Goal: Task Accomplishment & Management: Use online tool/utility

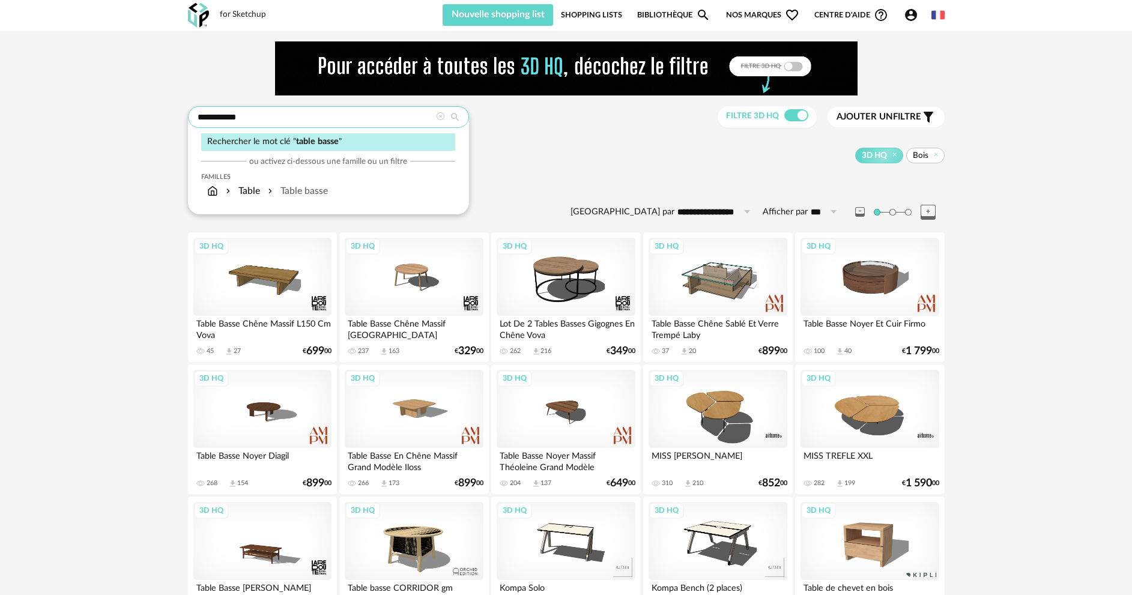
drag, startPoint x: 241, startPoint y: 119, endPoint x: 130, endPoint y: 112, distance: 111.4
type input "**********"
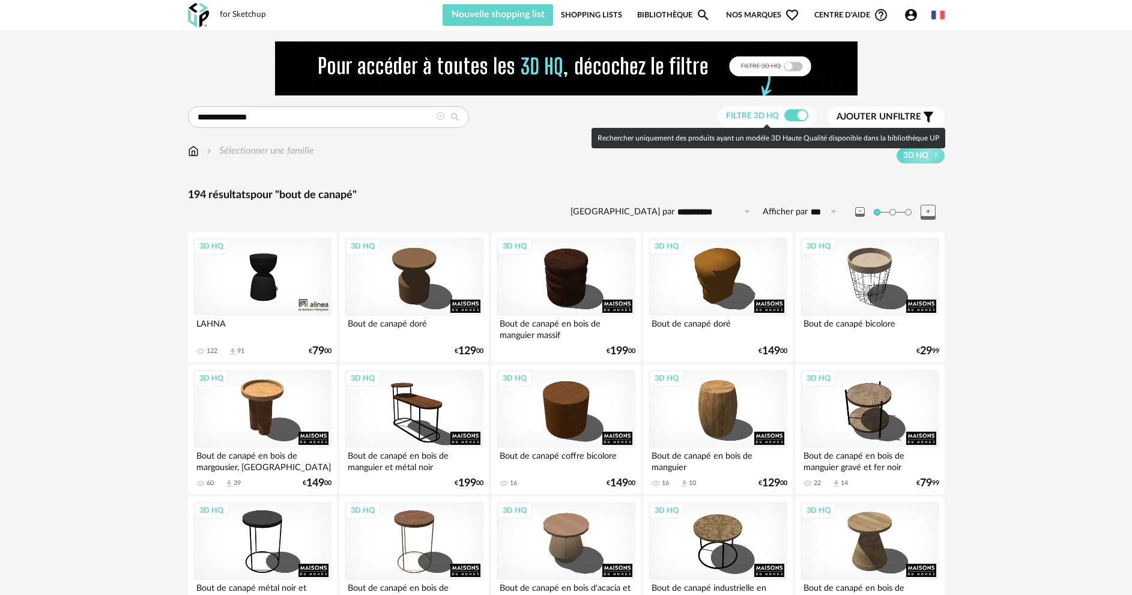
click at [787, 115] on span at bounding box center [796, 115] width 24 height 12
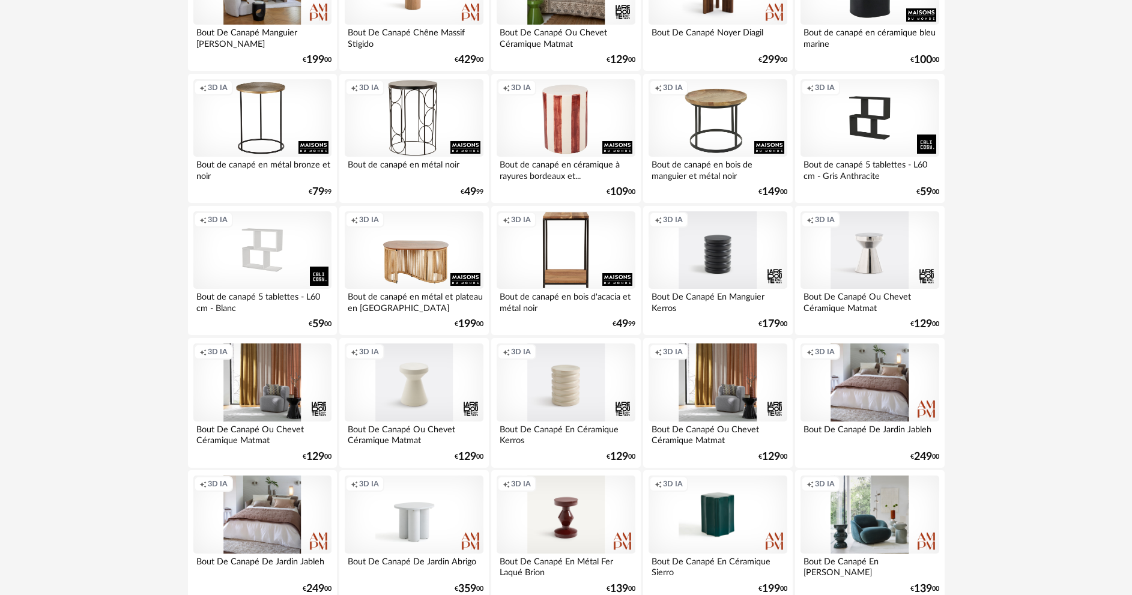
scroll to position [2360, 0]
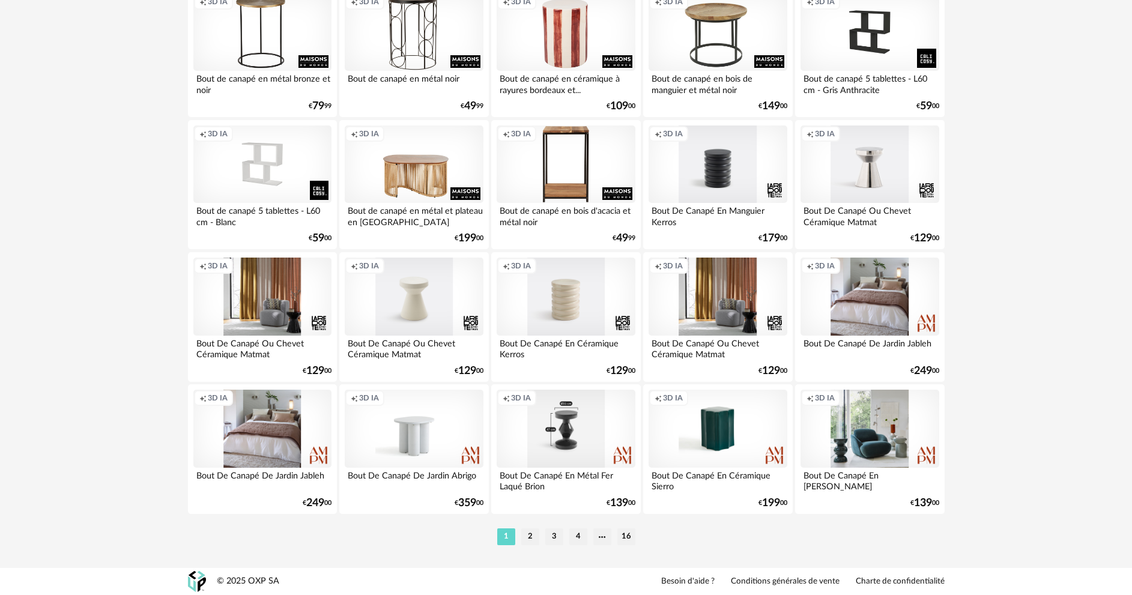
click at [553, 455] on div "Creation icon 3D IA" at bounding box center [566, 429] width 138 height 78
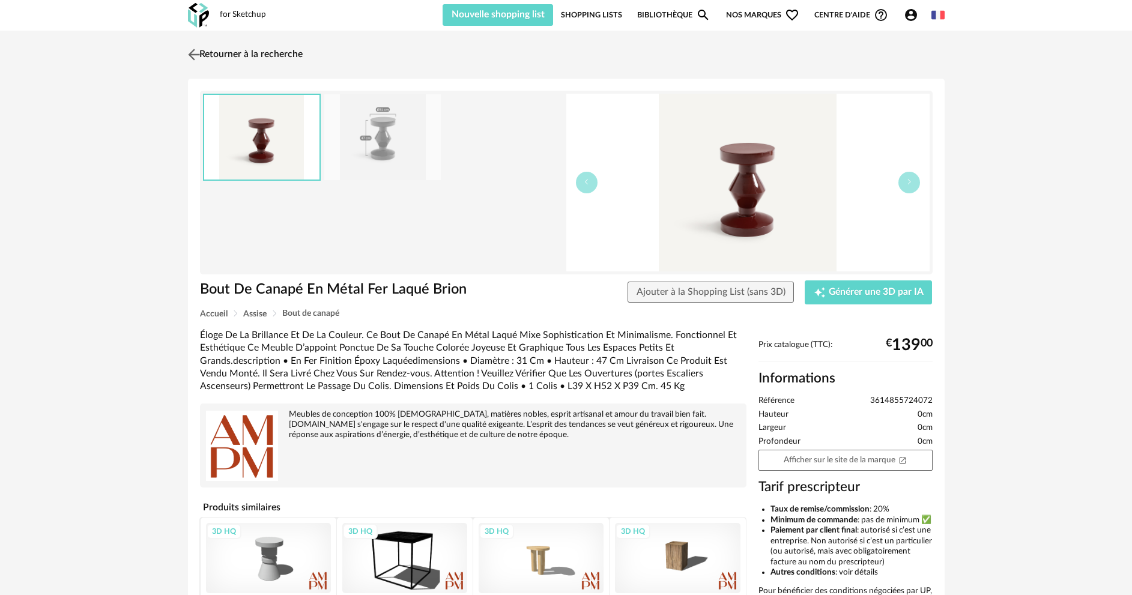
click at [223, 49] on link "Retourner à la recherche" at bounding box center [244, 54] width 118 height 26
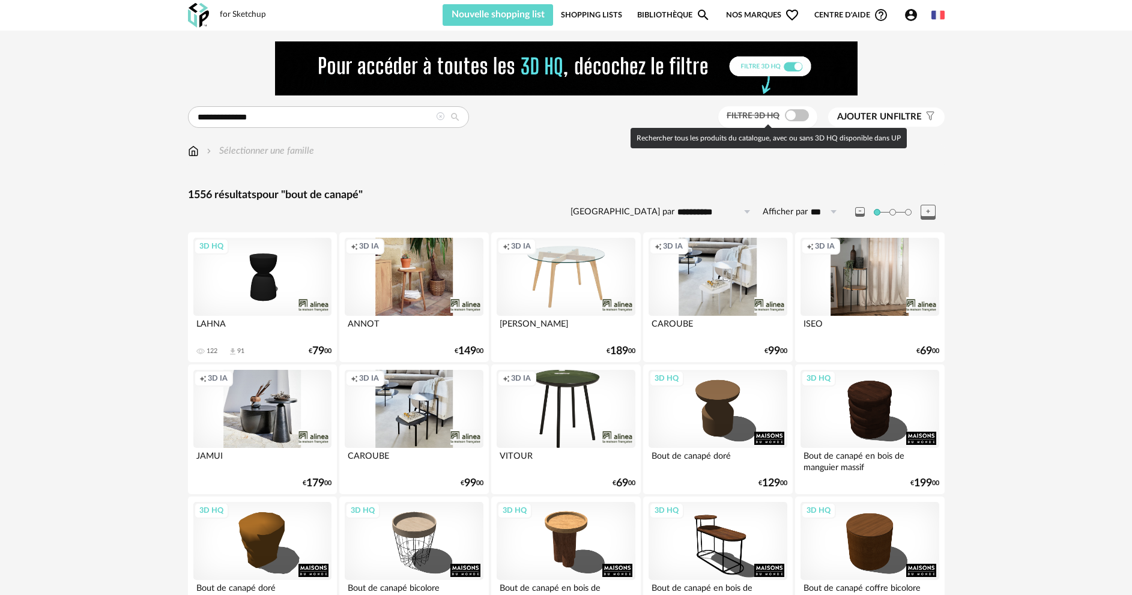
click at [800, 114] on span at bounding box center [797, 115] width 24 height 12
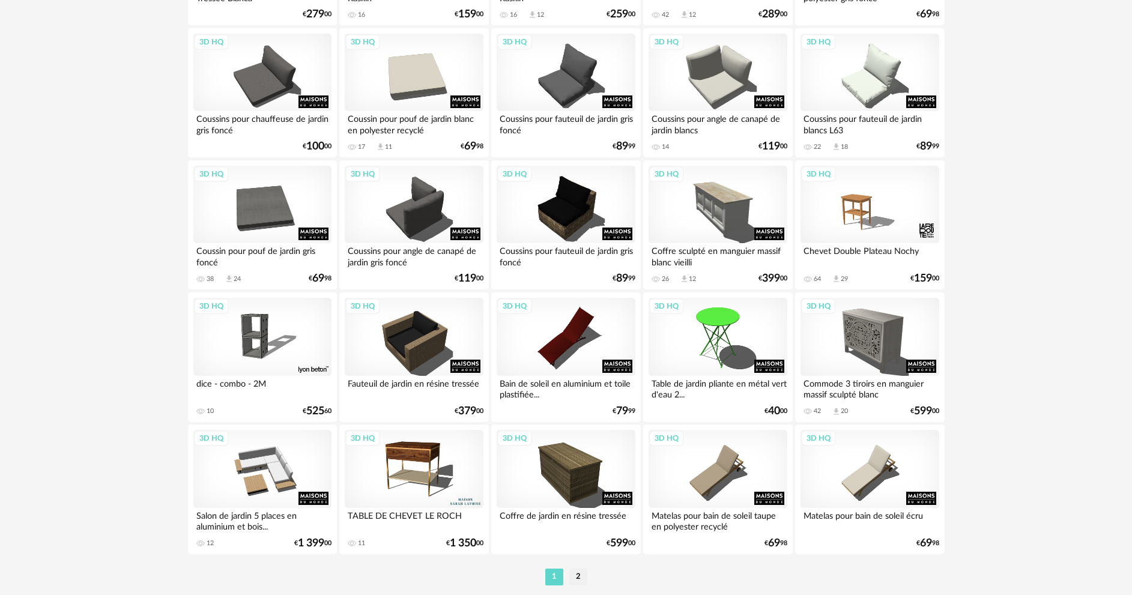
scroll to position [2360, 0]
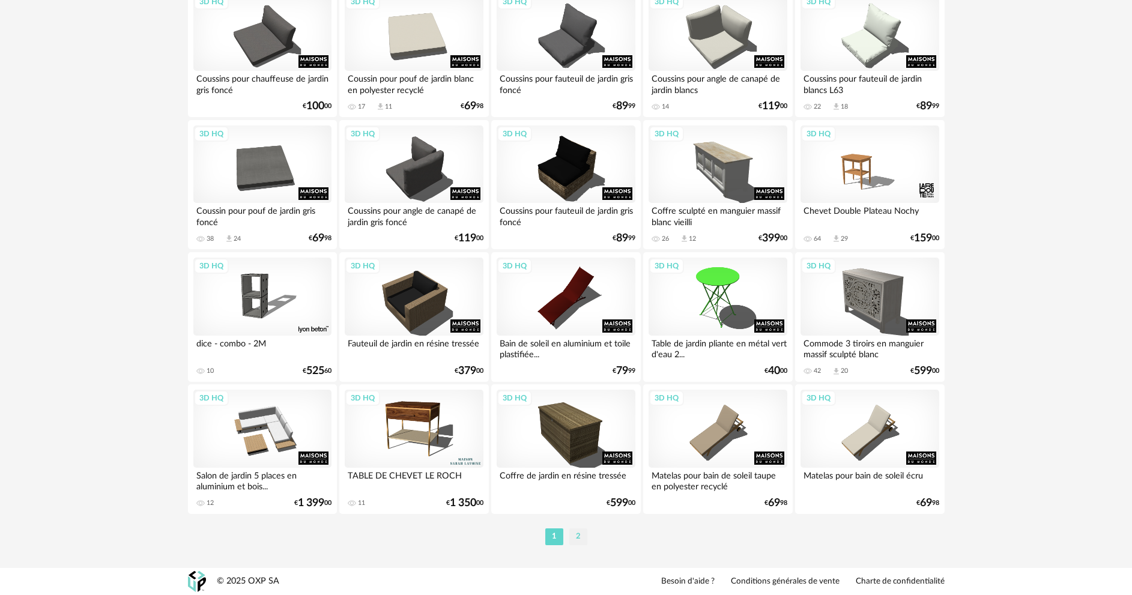
click at [575, 538] on li "2" at bounding box center [578, 537] width 18 height 17
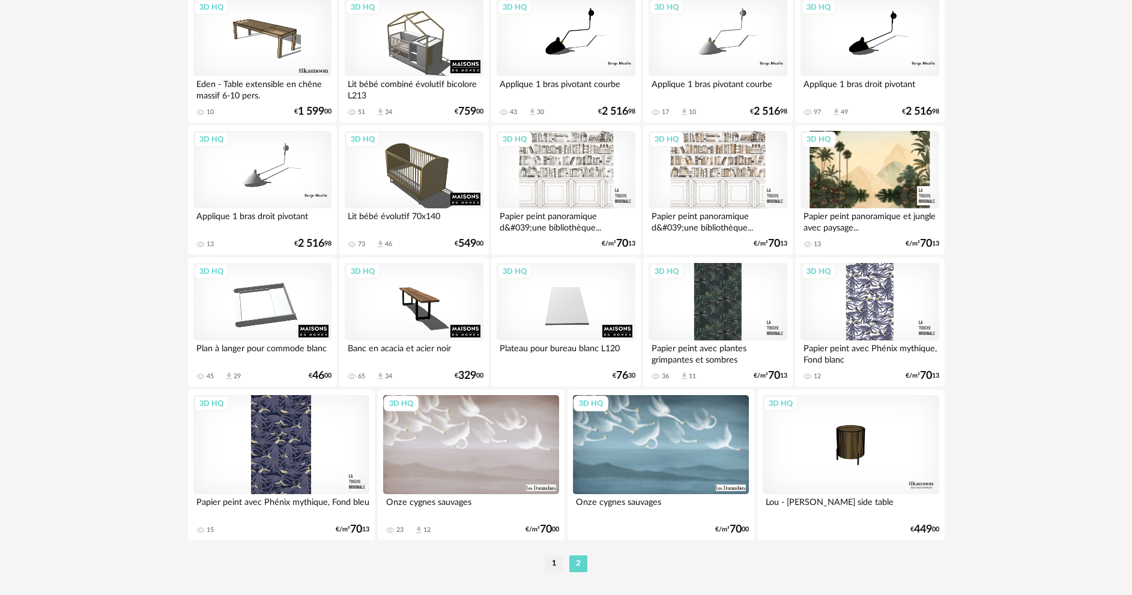
scroll to position [2249, 0]
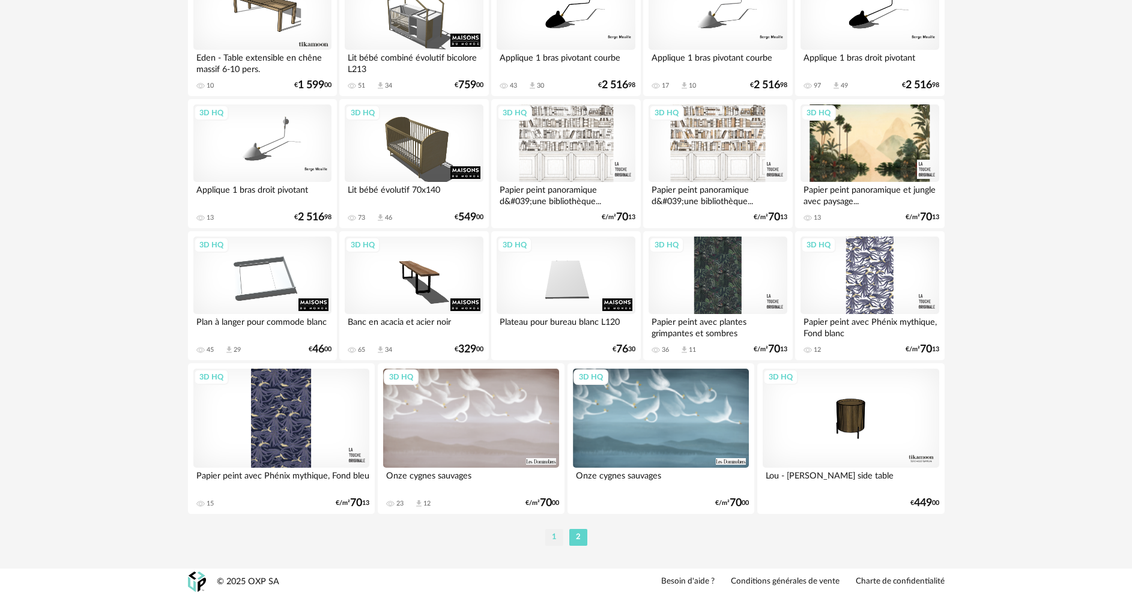
click at [554, 535] on li "1" at bounding box center [554, 537] width 18 height 17
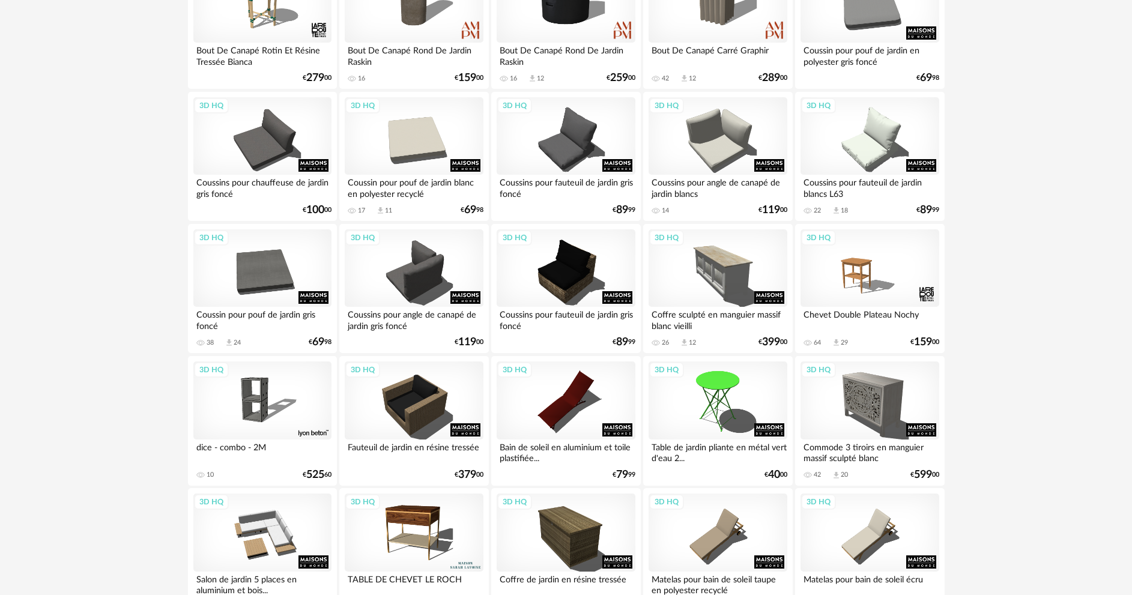
scroll to position [2360, 0]
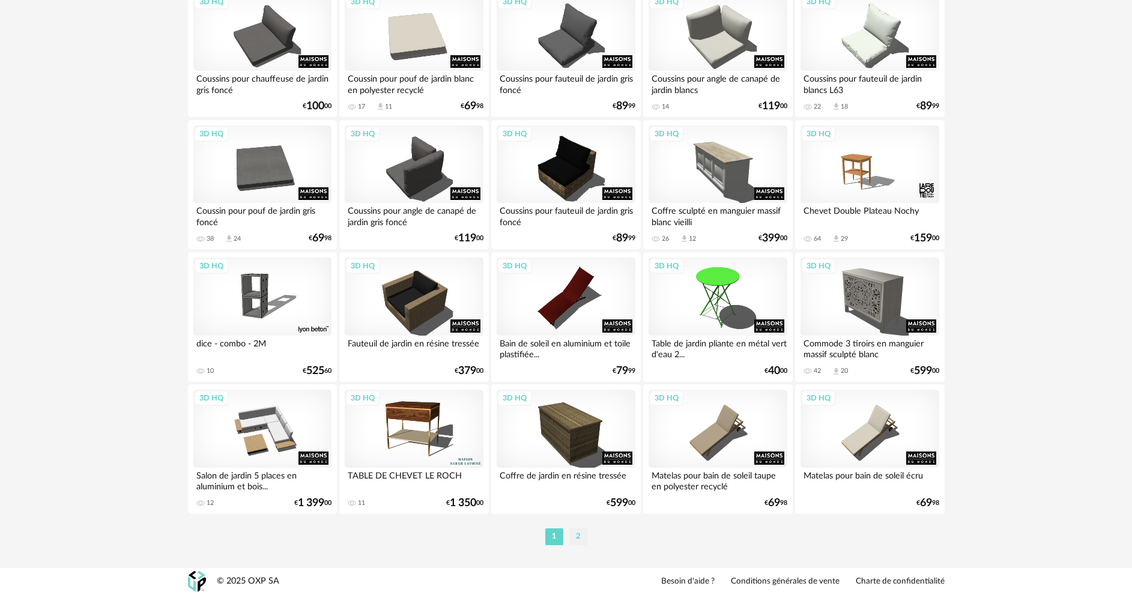
click at [576, 533] on li "2" at bounding box center [578, 537] width 18 height 17
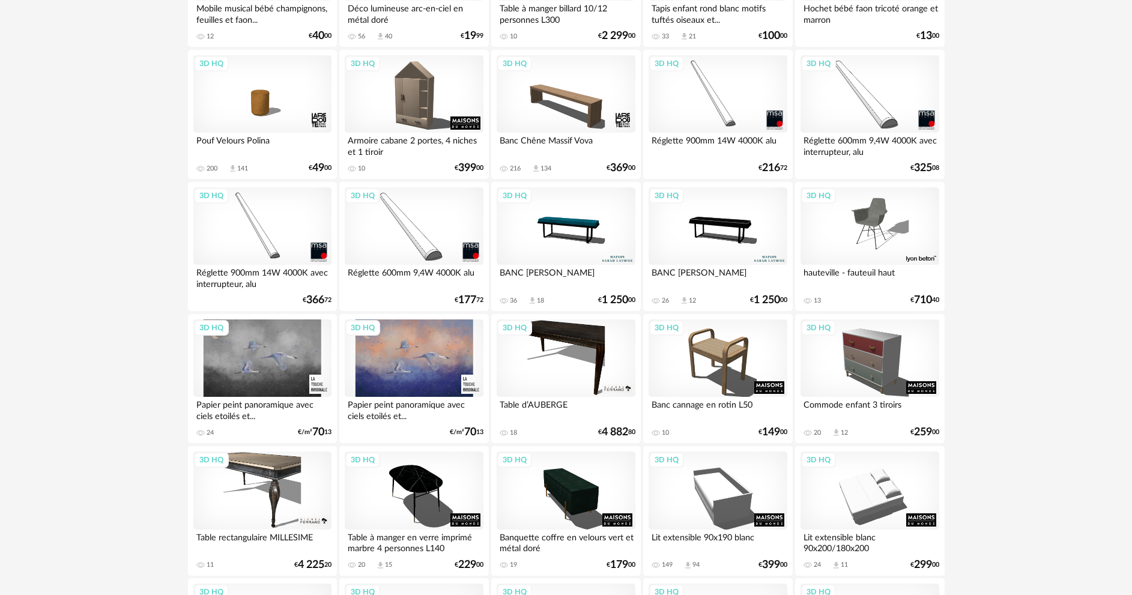
scroll to position [721, 0]
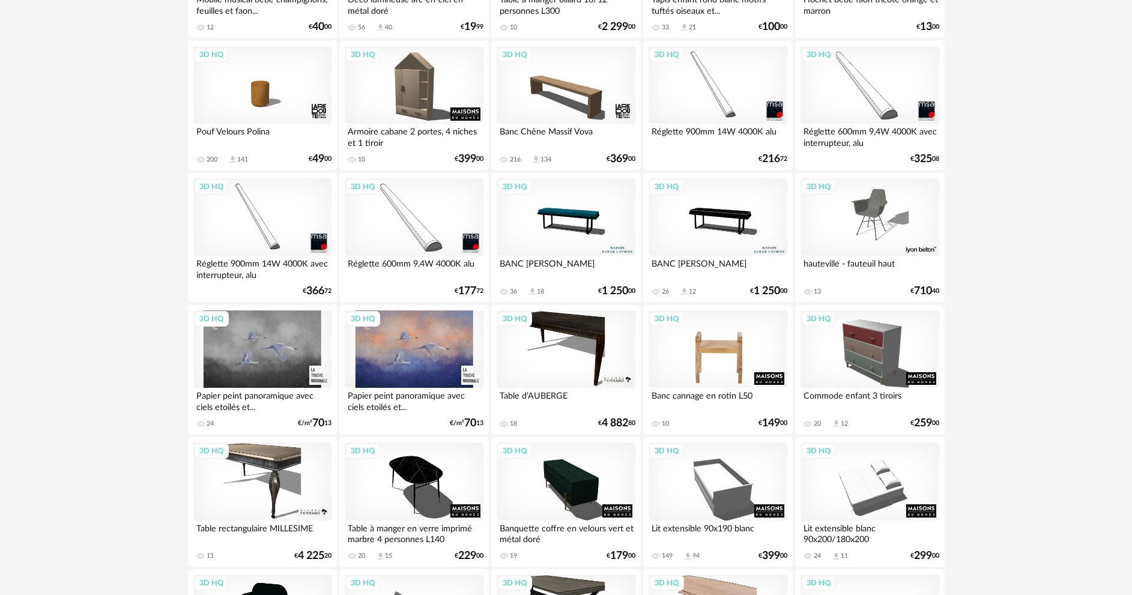
click at [736, 366] on div "3D HQ" at bounding box center [718, 350] width 138 height 78
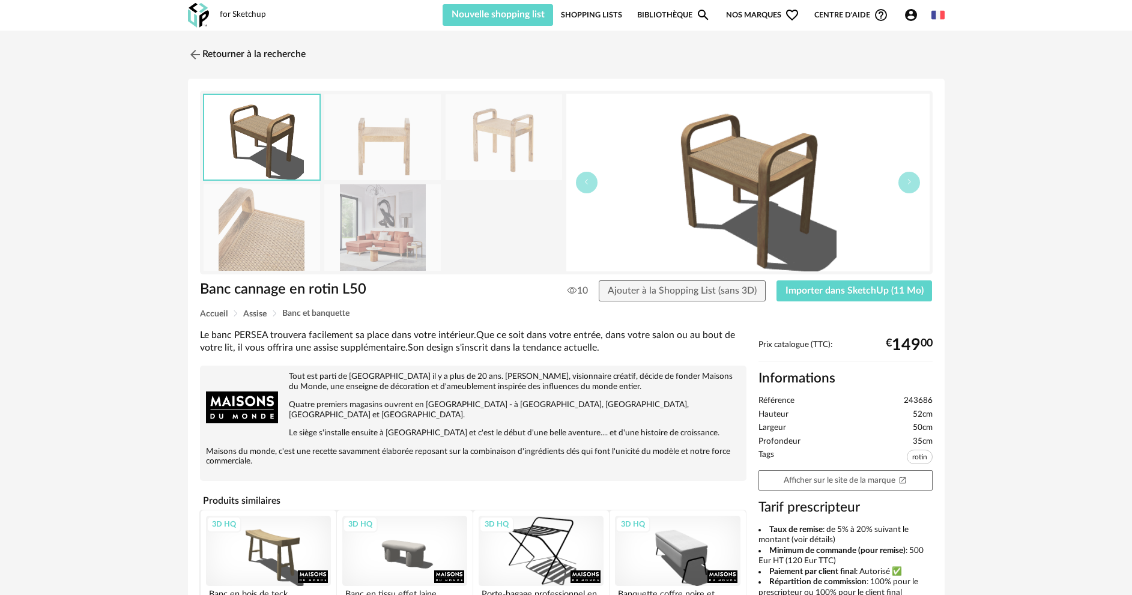
click at [718, 165] on img at bounding box center [747, 183] width 363 height 178
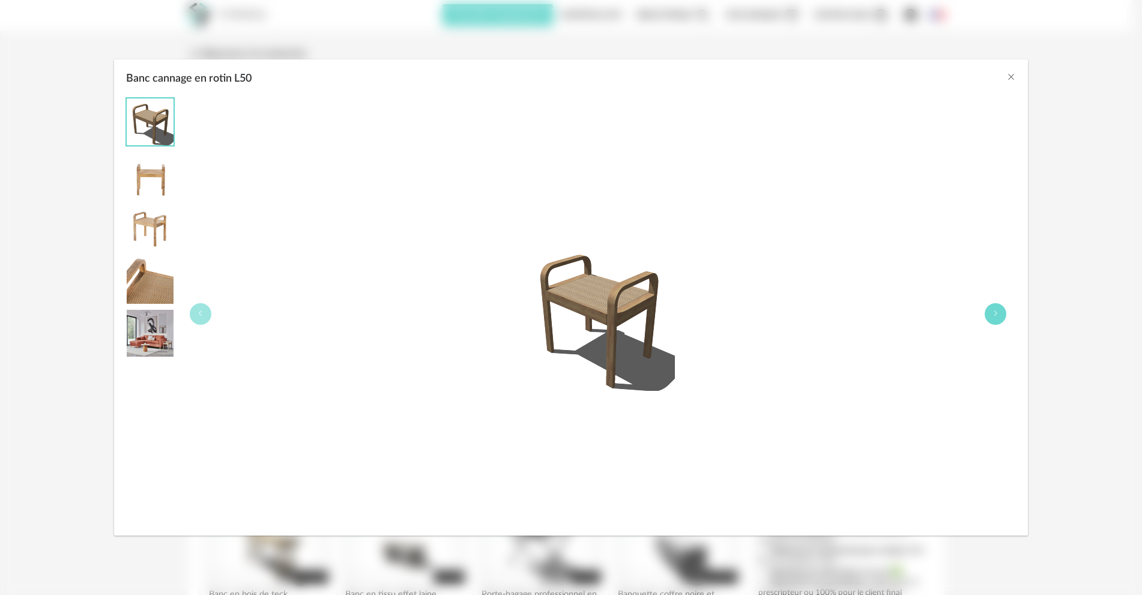
click at [993, 314] on icon "Banc cannage en rotin L50" at bounding box center [995, 313] width 7 height 7
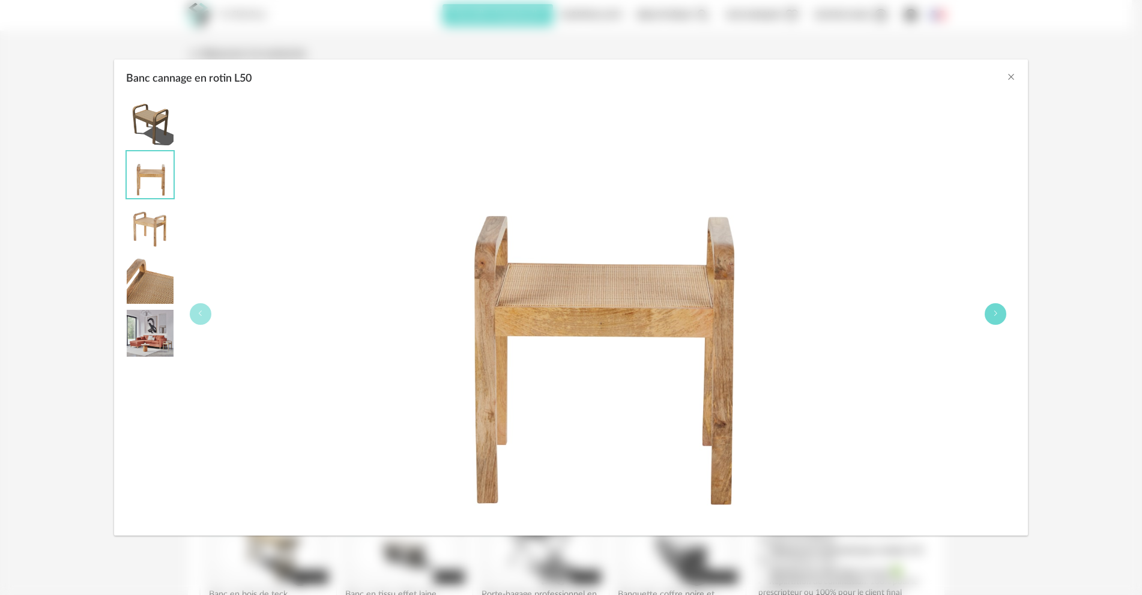
click at [993, 314] on icon "Banc cannage en rotin L50" at bounding box center [995, 313] width 7 height 7
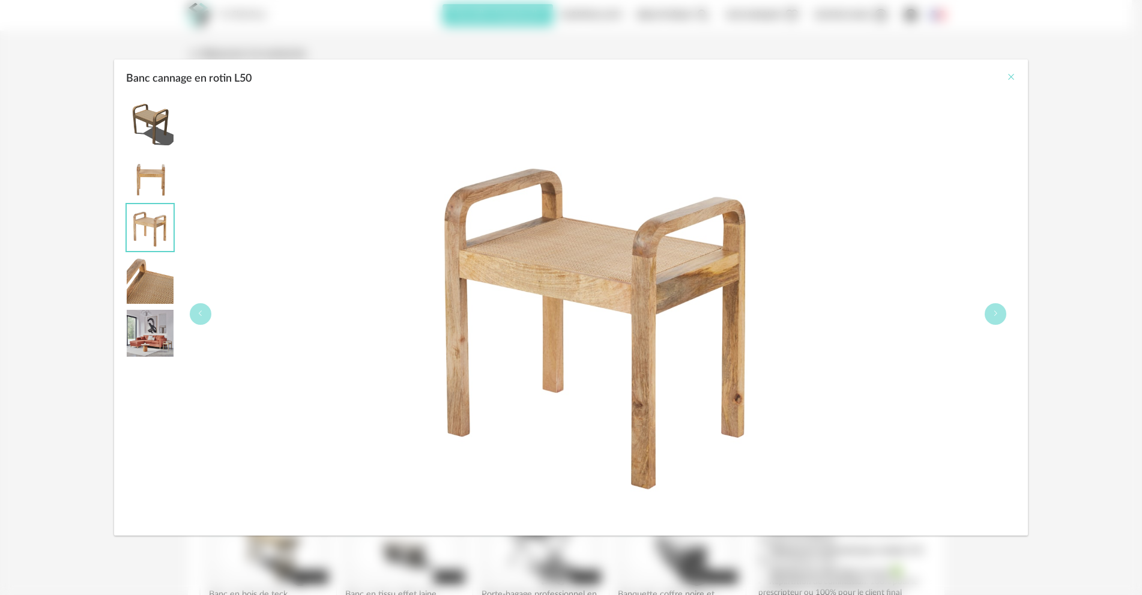
click at [1010, 77] on icon "Close" at bounding box center [1012, 77] width 10 height 10
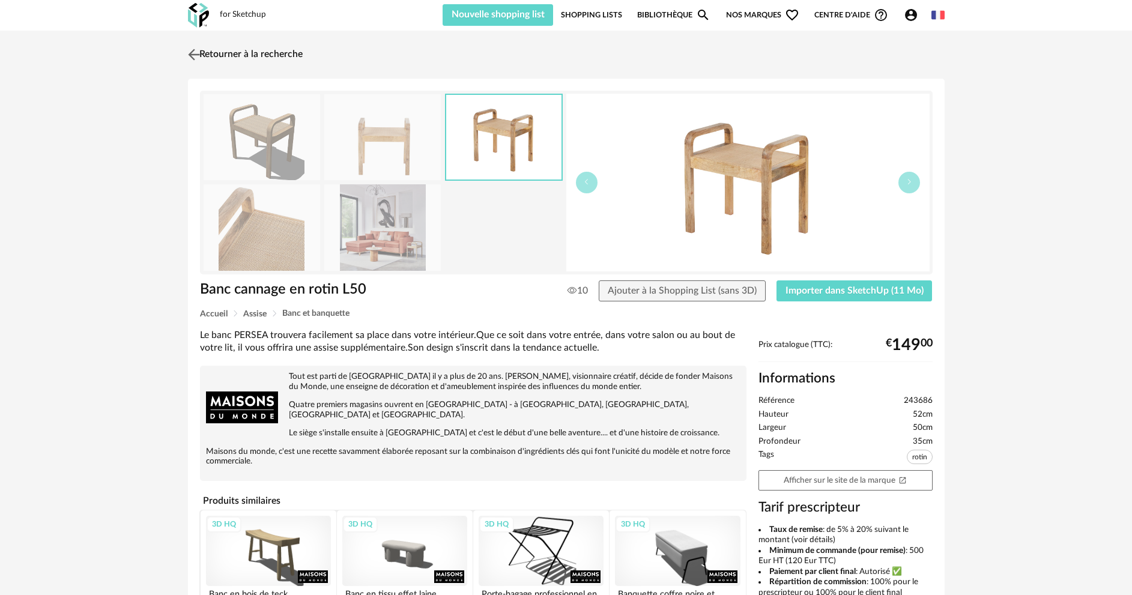
click at [216, 54] on link "Retourner à la recherche" at bounding box center [244, 54] width 118 height 26
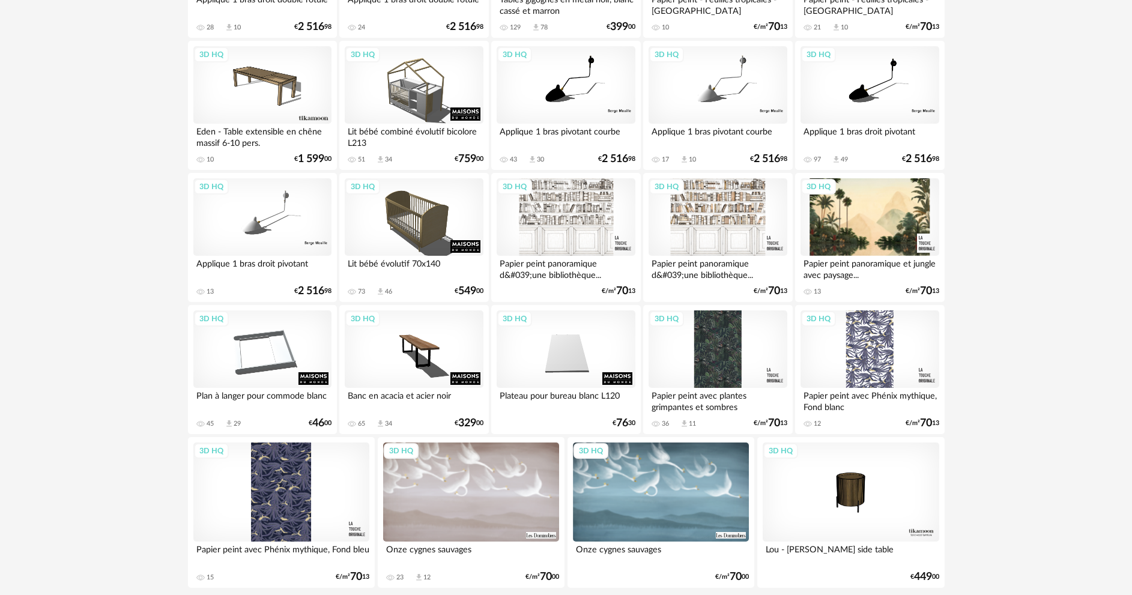
scroll to position [2249, 0]
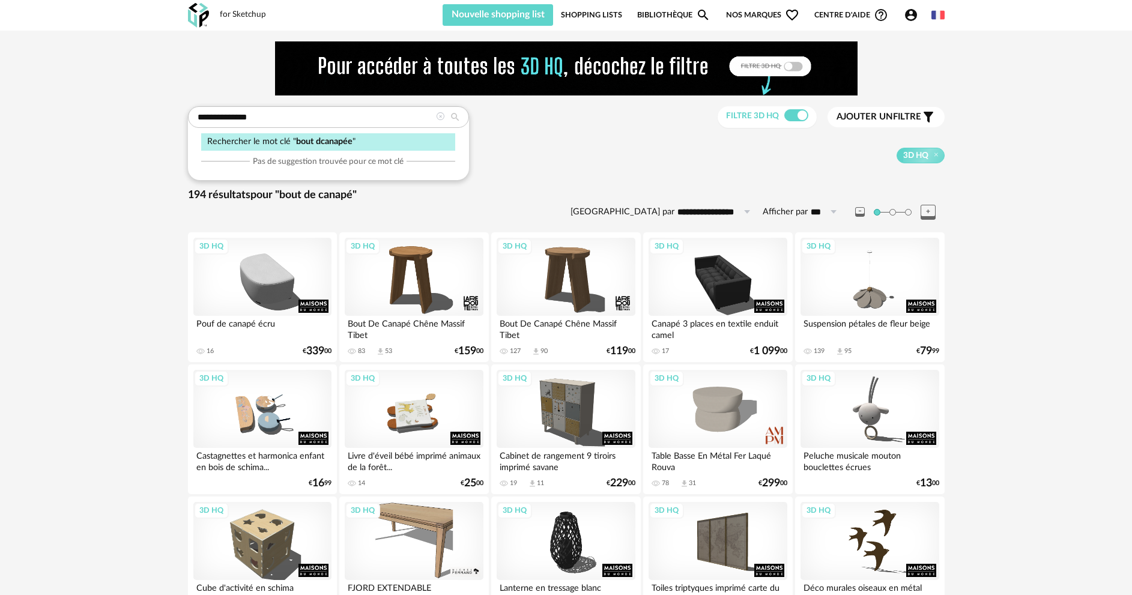
drag, startPoint x: 259, startPoint y: 115, endPoint x: 182, endPoint y: 116, distance: 76.9
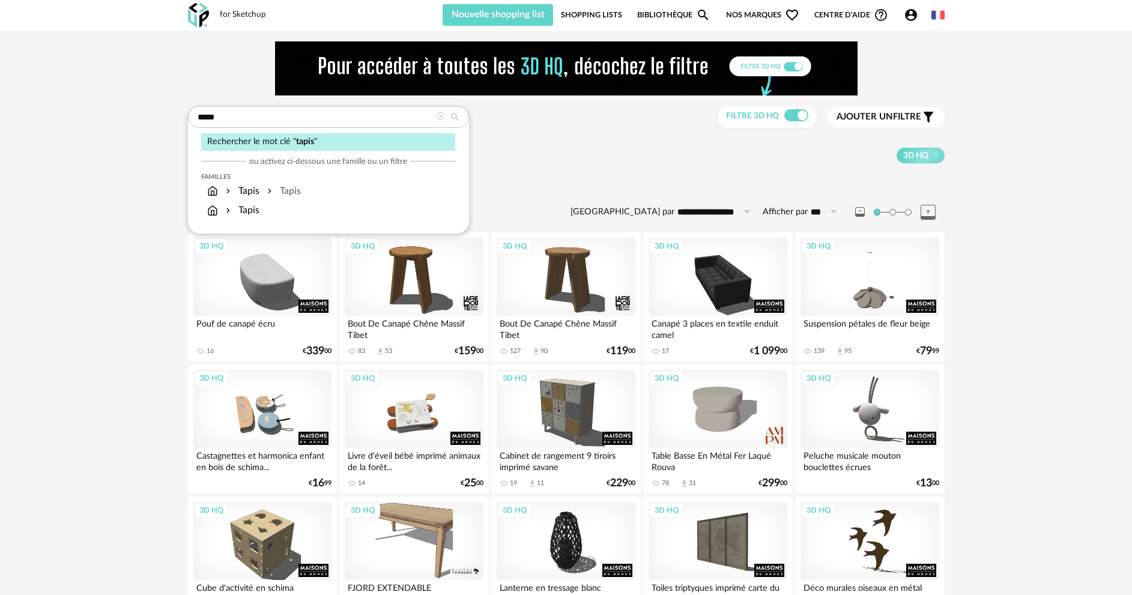
type input "*****"
type input "**********"
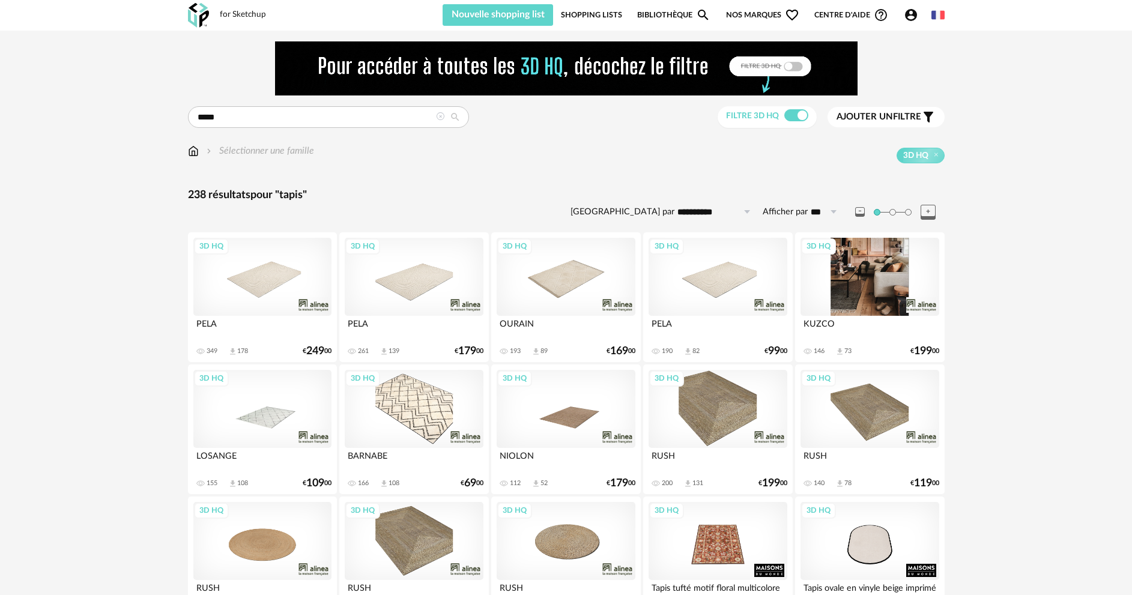
click at [859, 294] on div "3D HQ" at bounding box center [870, 277] width 138 height 78
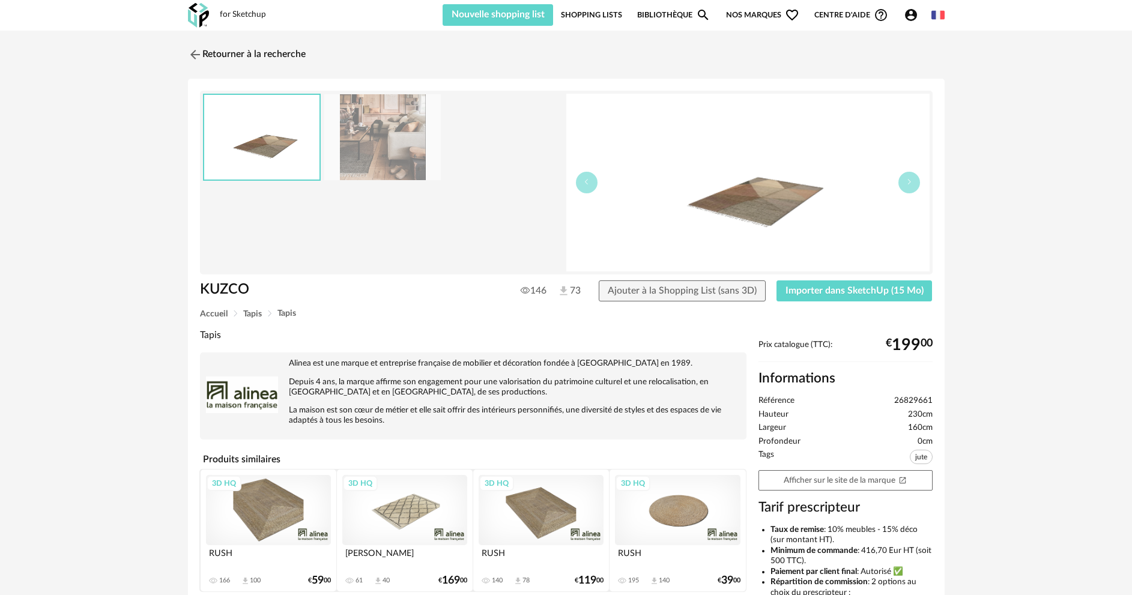
click at [729, 226] on img at bounding box center [747, 183] width 363 height 178
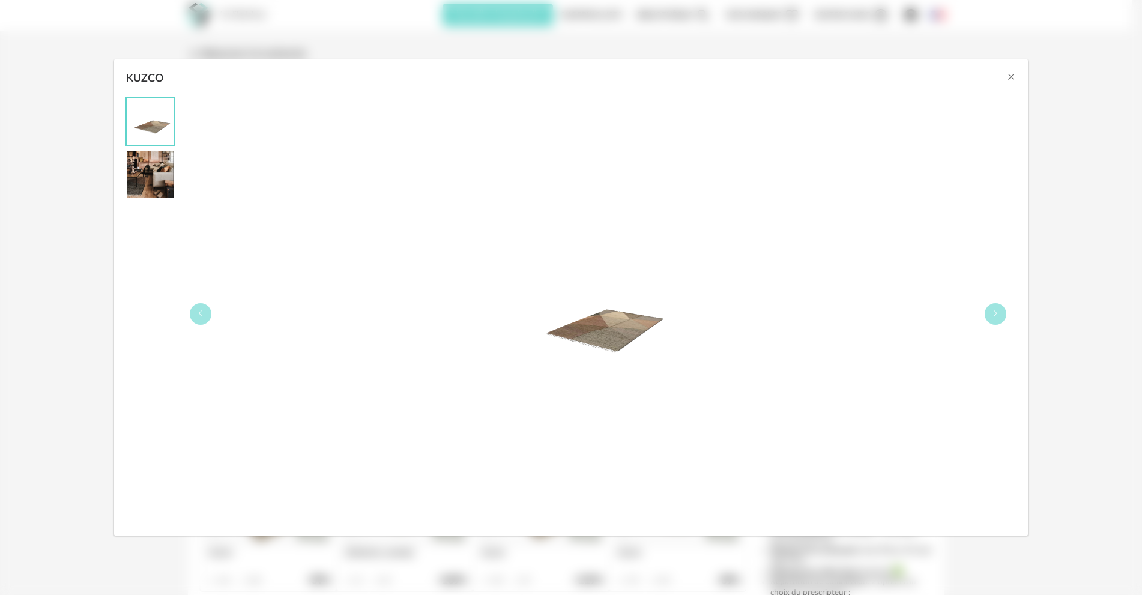
click at [138, 180] on img "KUZCO" at bounding box center [150, 174] width 47 height 47
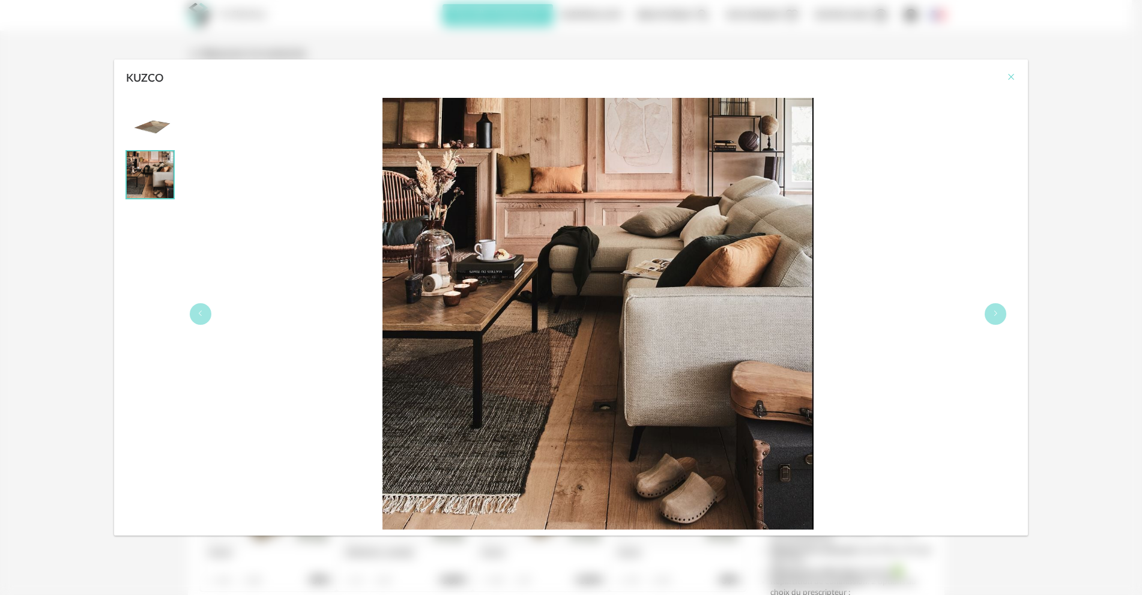
click at [1011, 76] on icon "Close" at bounding box center [1012, 77] width 10 height 10
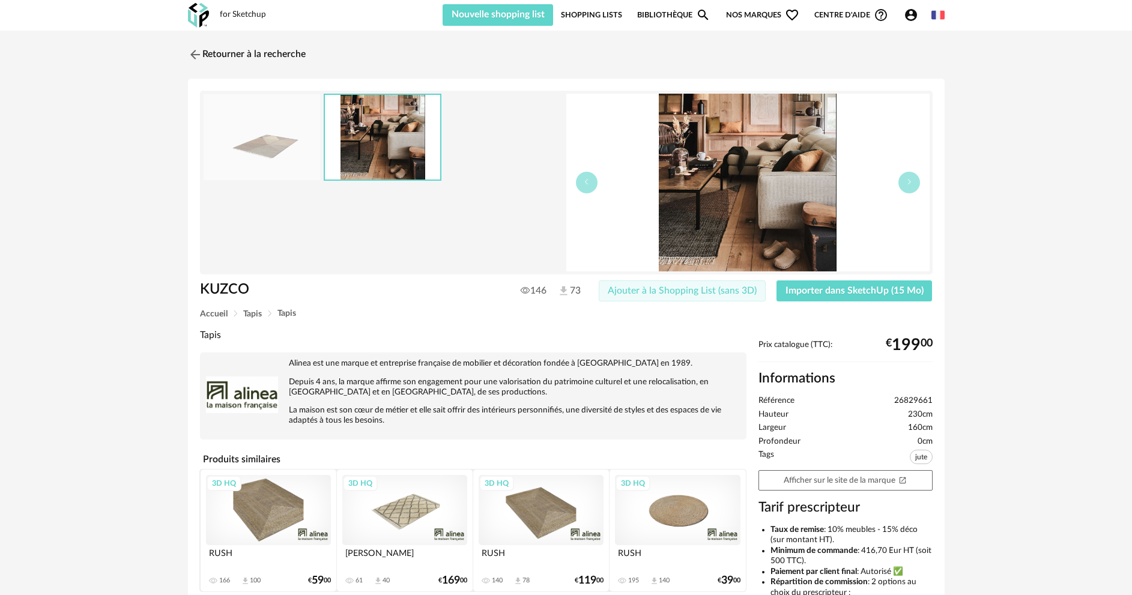
drag, startPoint x: 671, startPoint y: 294, endPoint x: 691, endPoint y: 297, distance: 20.6
click at [672, 294] on span "Ajouter à la Shopping List (sans 3D)" at bounding box center [682, 291] width 149 height 10
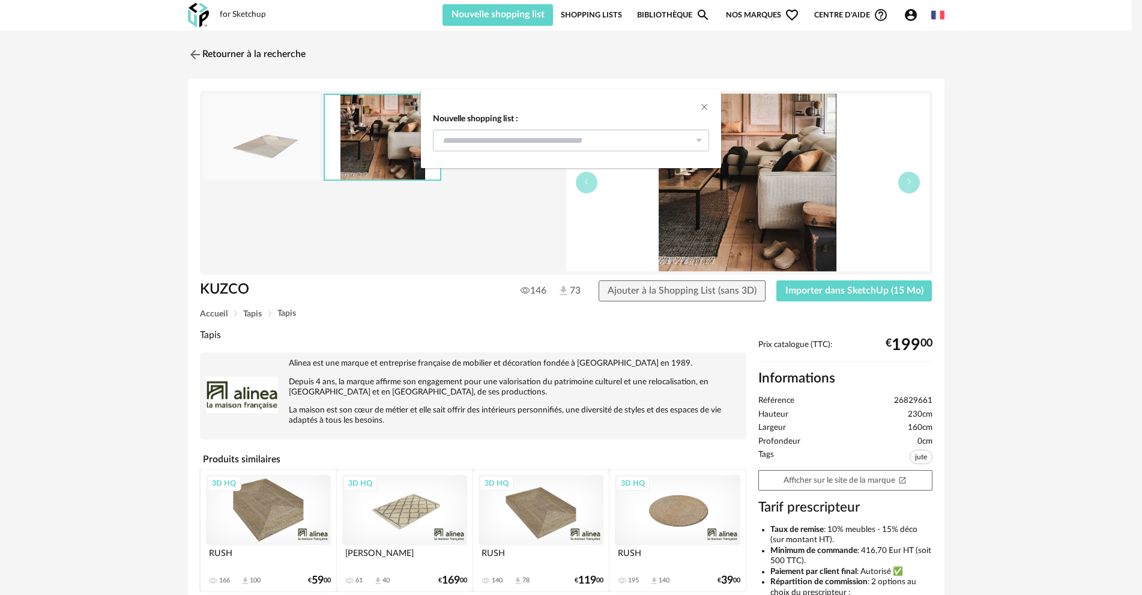
click at [700, 142] on icon "dialog" at bounding box center [698, 141] width 15 height 22
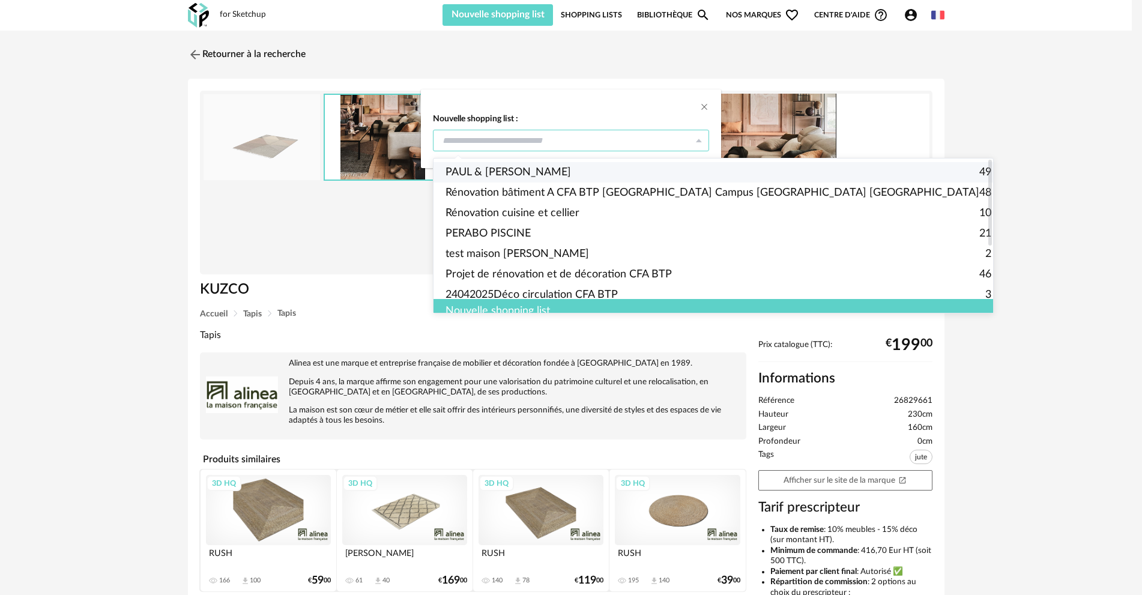
click at [500, 169] on span "PAUL & [PERSON_NAME]" at bounding box center [509, 172] width 126 height 20
type input "**********"
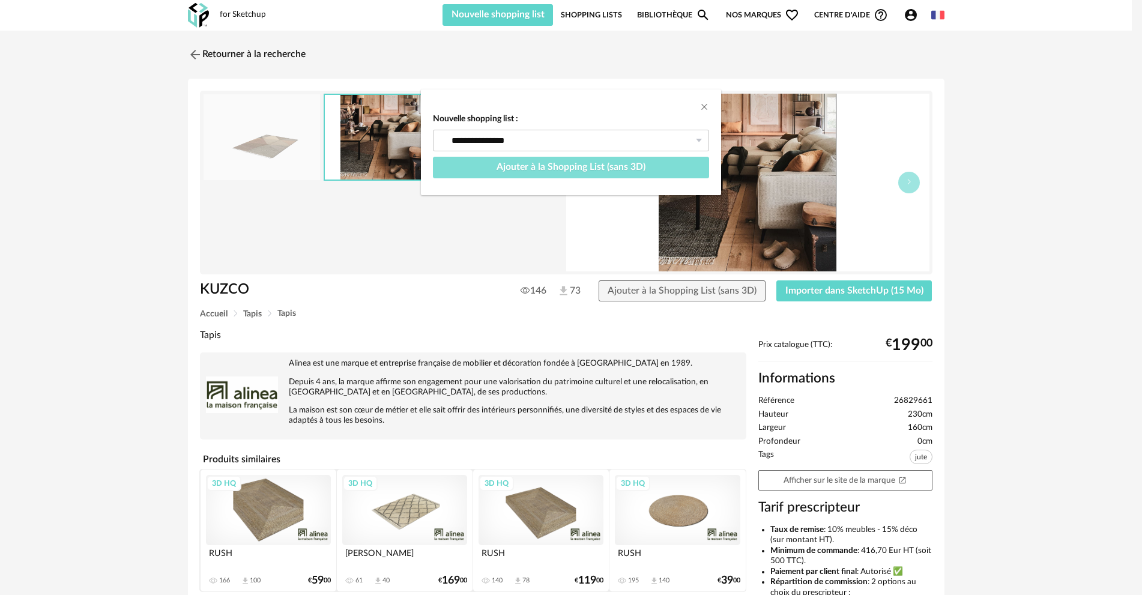
click at [649, 166] on button "Ajouter à la Shopping List (sans 3D)" at bounding box center [571, 168] width 276 height 22
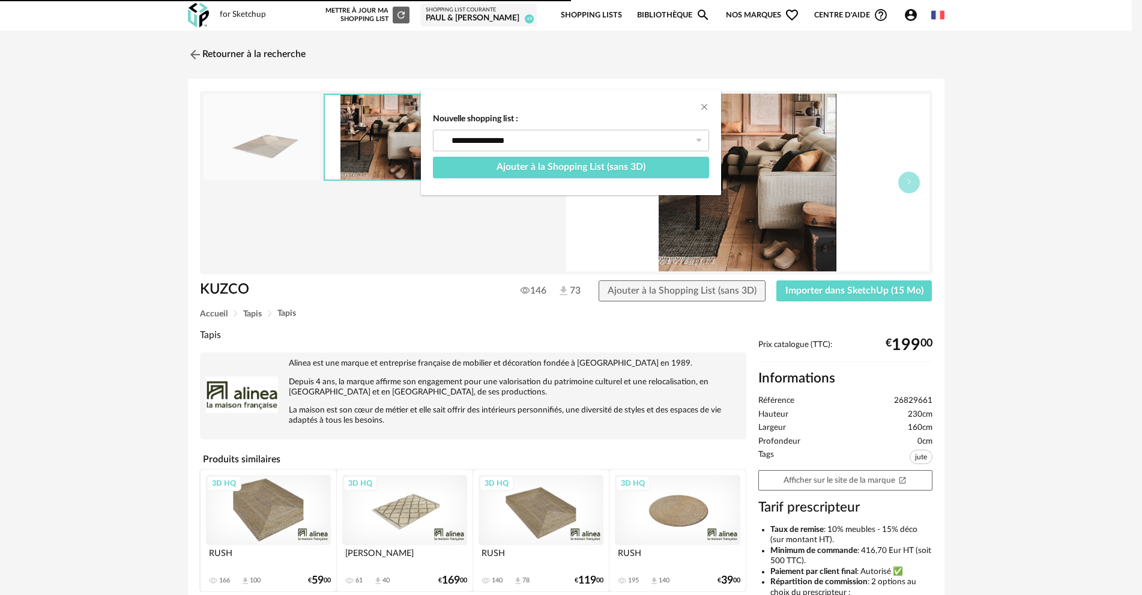
click at [850, 293] on div "**********" at bounding box center [571, 297] width 1142 height 595
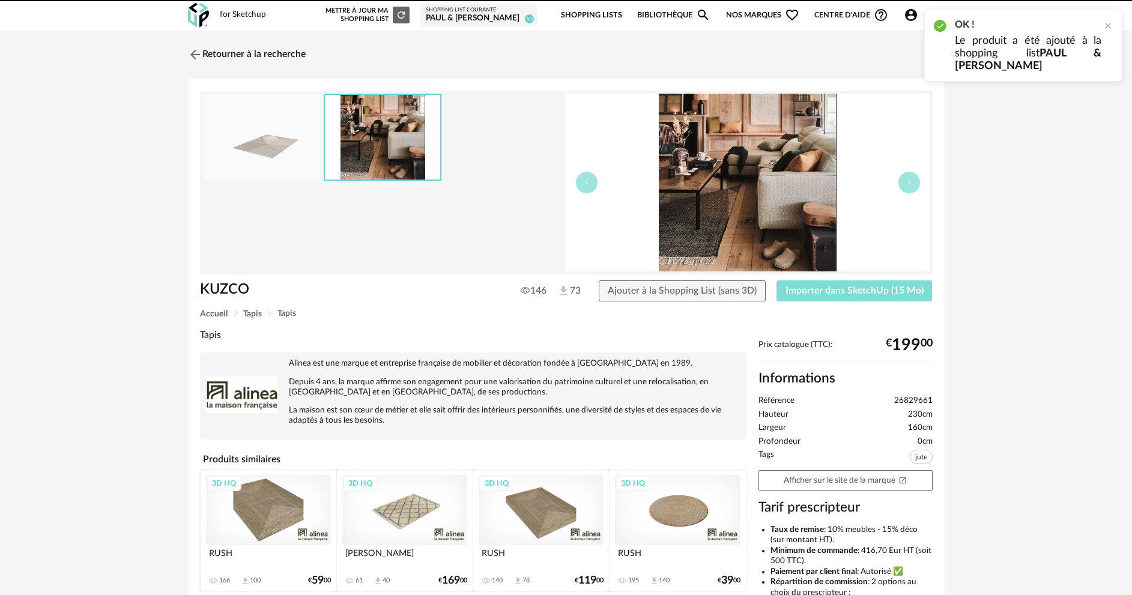
click at [849, 292] on span "Importer dans SketchUp (15 Mo)" at bounding box center [855, 291] width 138 height 10
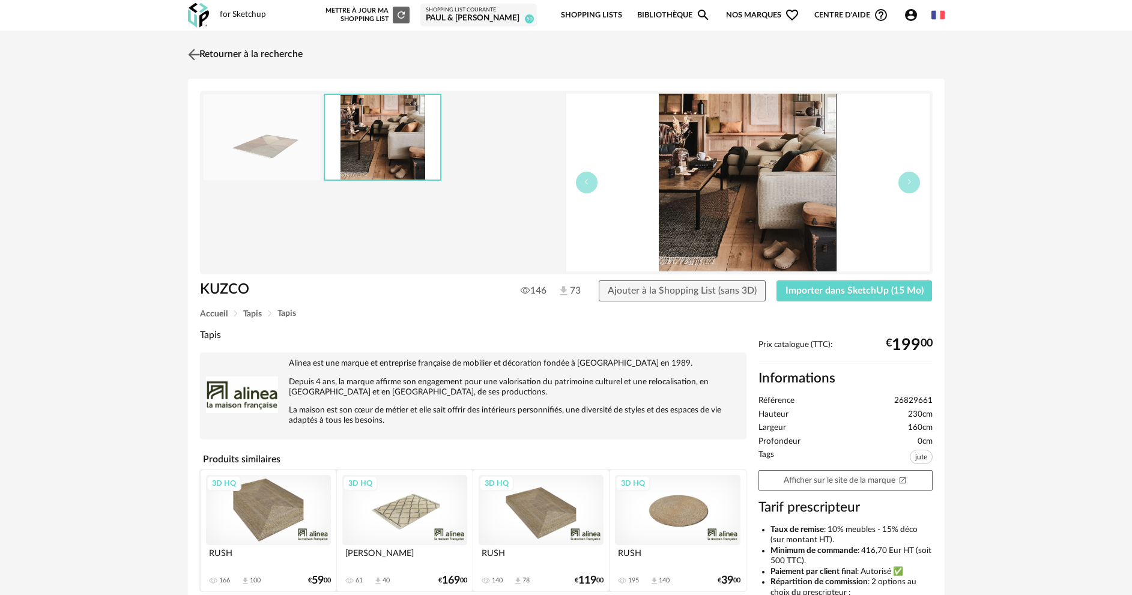
click at [256, 53] on link "Retourner à la recherche" at bounding box center [244, 54] width 118 height 26
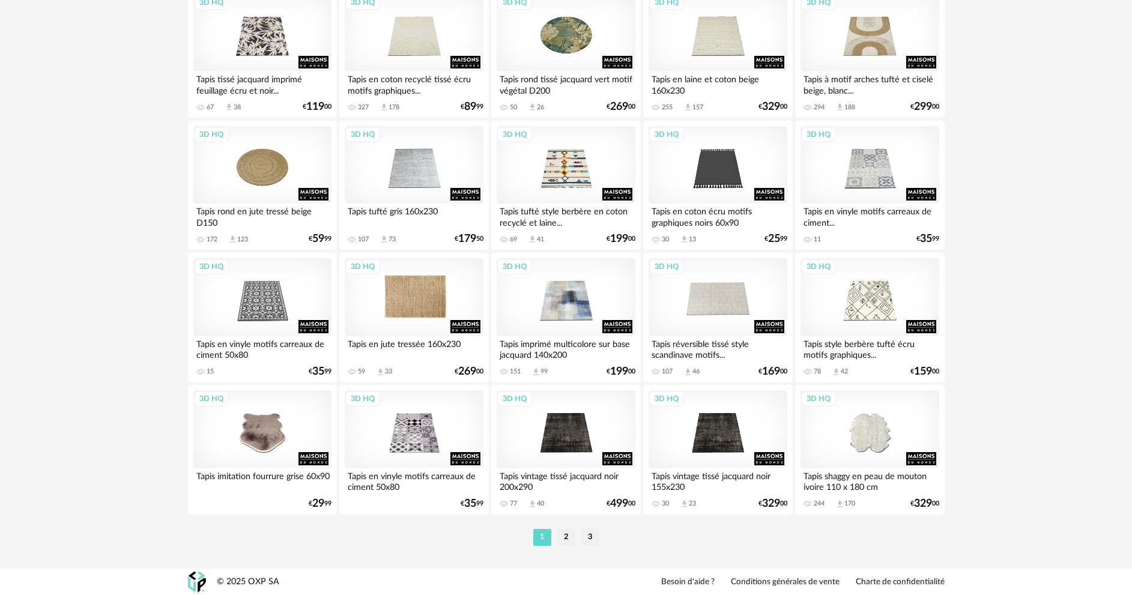
scroll to position [2360, 0]
click at [565, 539] on li "2" at bounding box center [566, 537] width 18 height 17
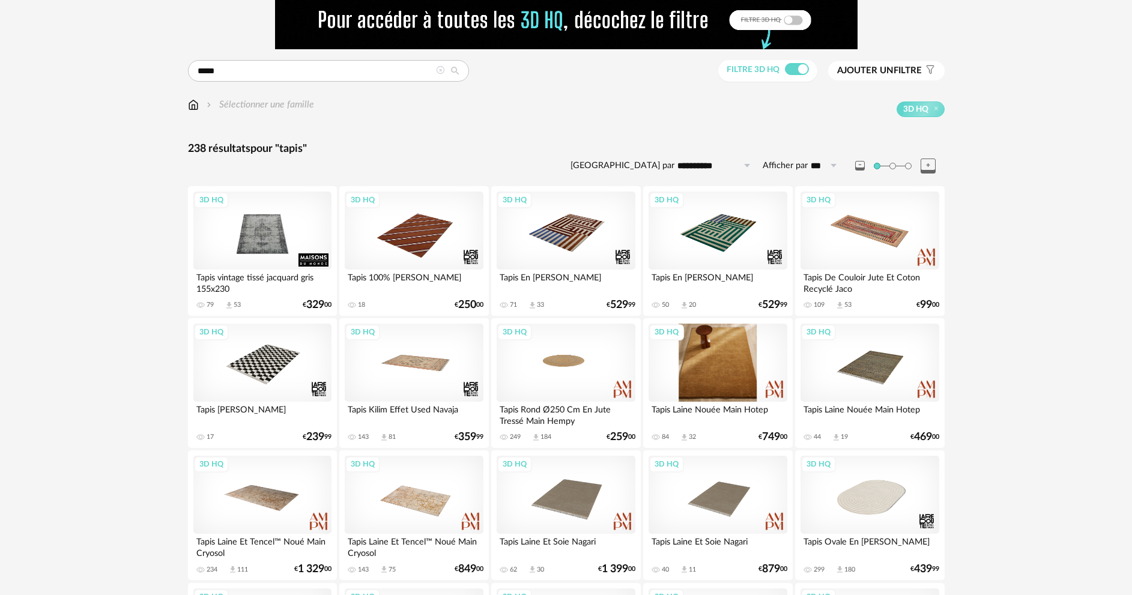
scroll to position [180, 0]
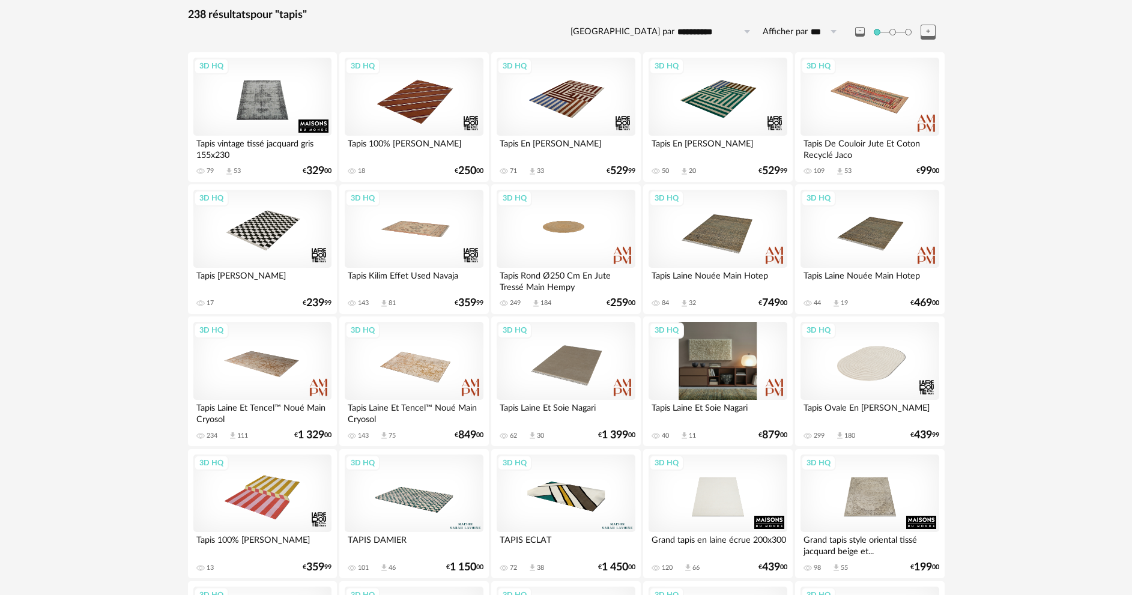
click at [712, 357] on div "3D HQ" at bounding box center [718, 361] width 138 height 78
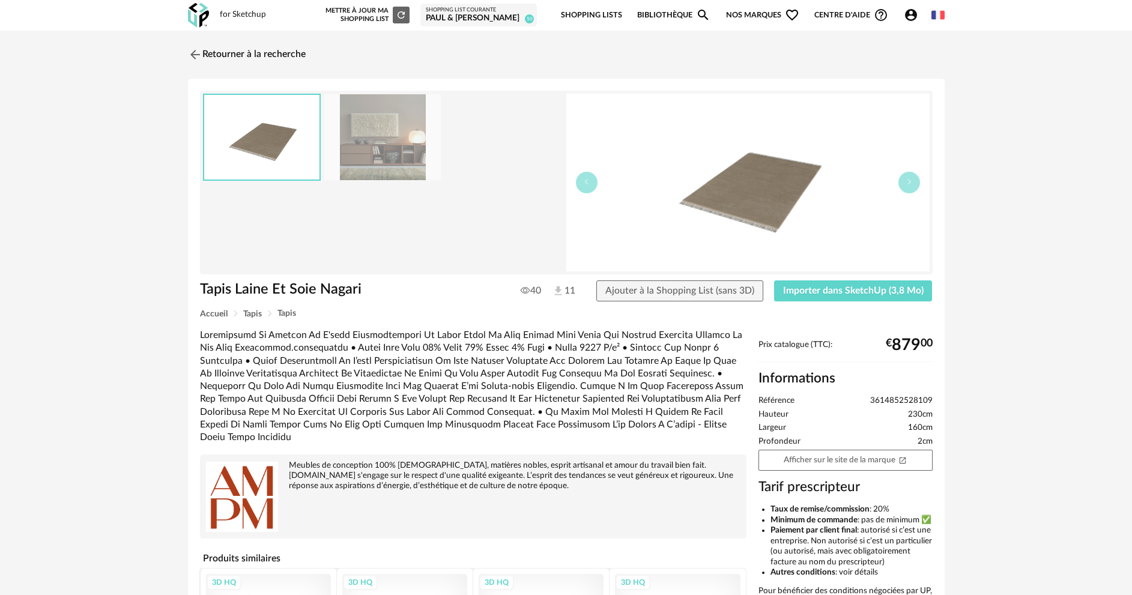
click at [766, 210] on img at bounding box center [747, 183] width 363 height 178
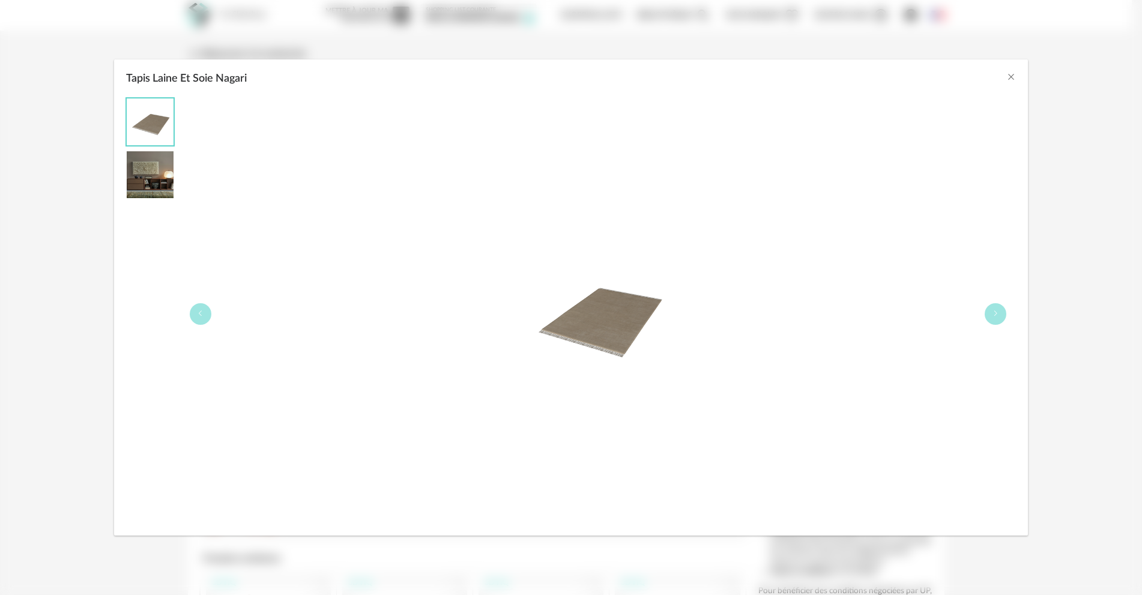
click at [1012, 311] on div "Tapis Laine Et Soie Nagari" at bounding box center [598, 313] width 836 height 431
click at [992, 316] on icon "Tapis Laine Et Soie Nagari" at bounding box center [995, 313] width 7 height 7
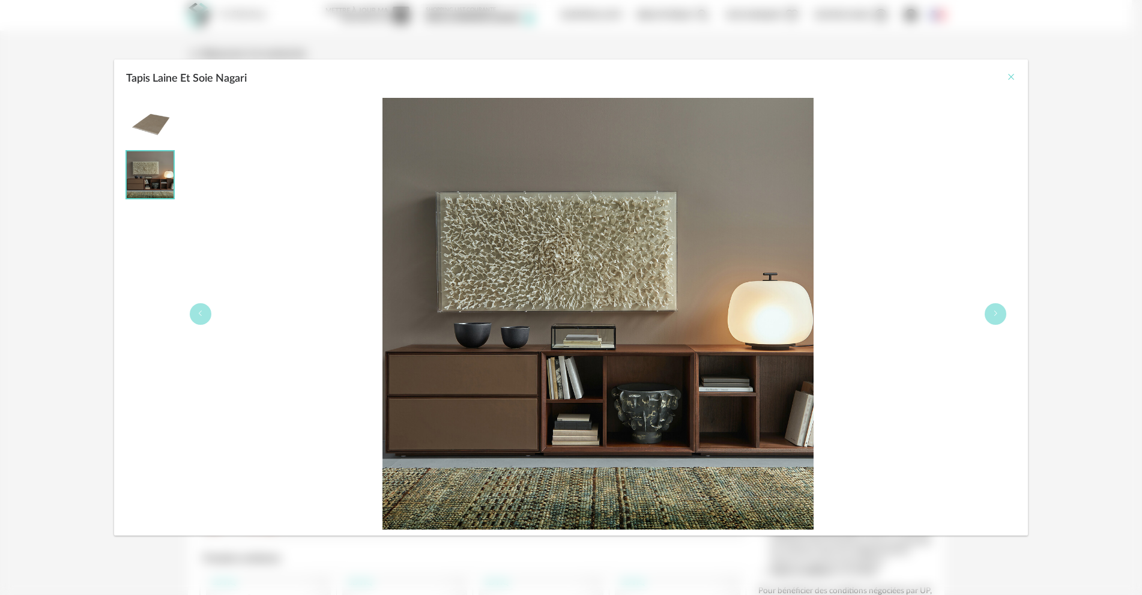
click at [1009, 77] on icon "Close" at bounding box center [1012, 77] width 10 height 10
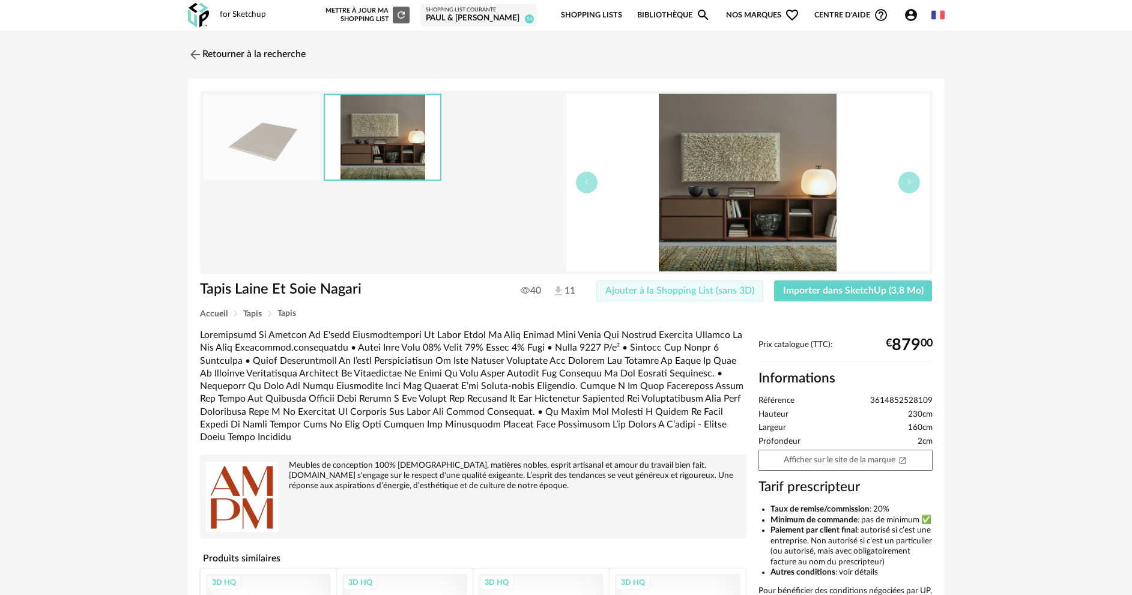
click at [704, 292] on span "Ajouter à la Shopping List (sans 3D)" at bounding box center [679, 291] width 149 height 10
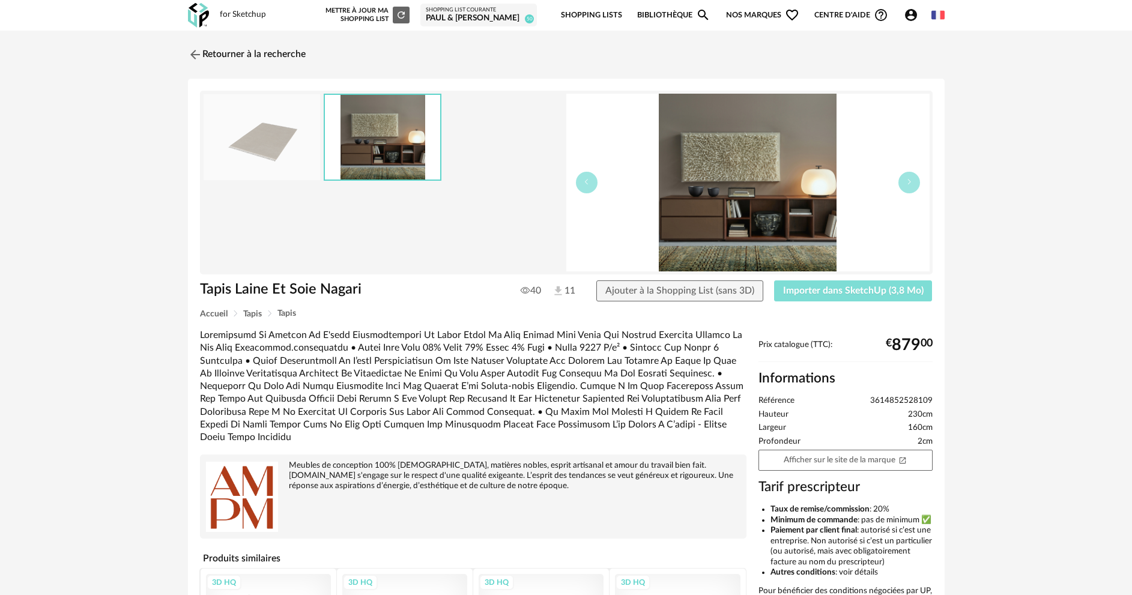
click at [829, 291] on span "Importer dans SketchUp (3,8 Mo)" at bounding box center [853, 291] width 141 height 10
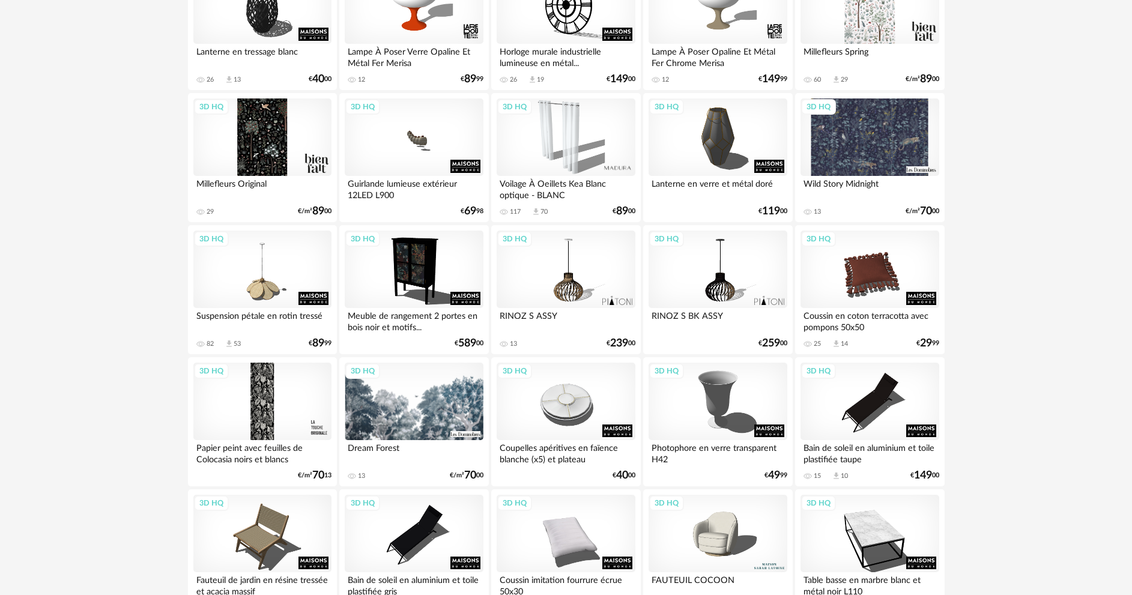
scroll to position [2351, 0]
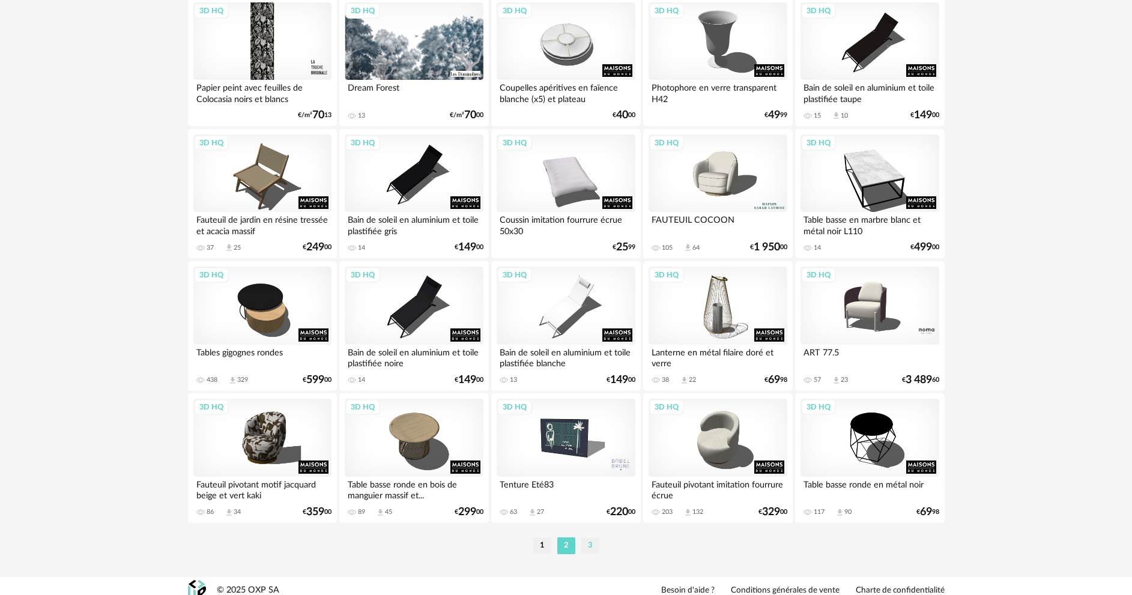
click at [587, 542] on li "3" at bounding box center [590, 546] width 18 height 17
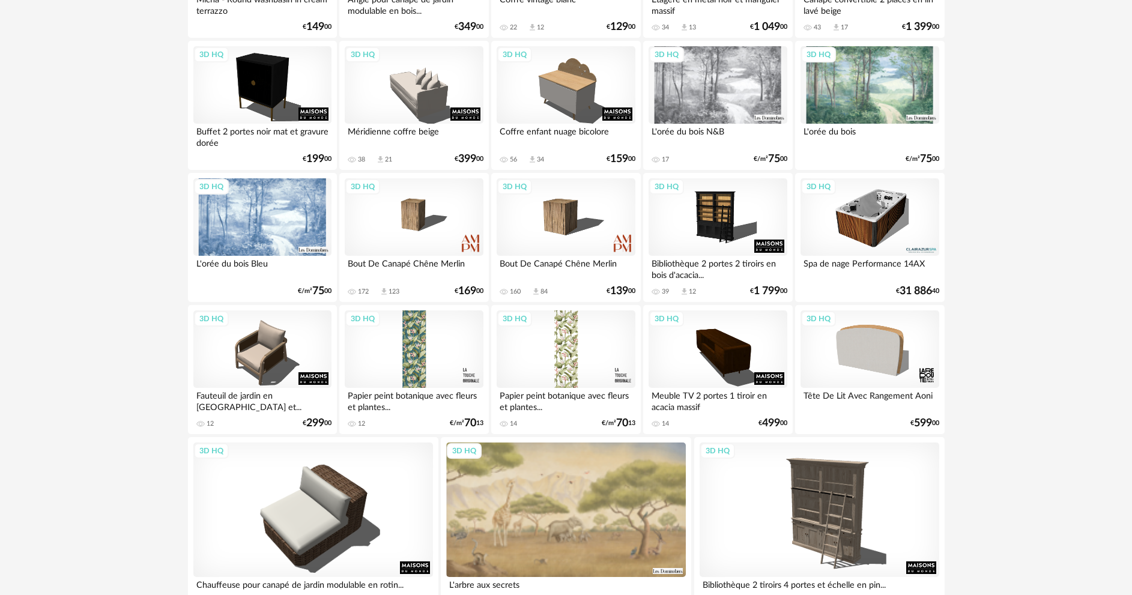
scroll to position [831, 0]
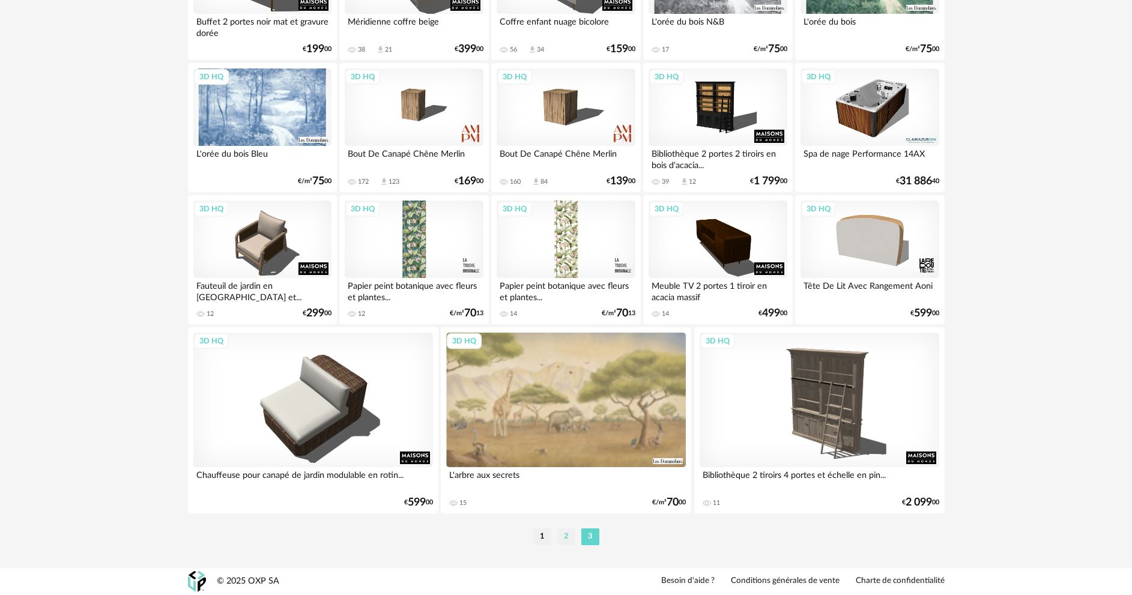
click at [568, 538] on li "2" at bounding box center [566, 537] width 18 height 17
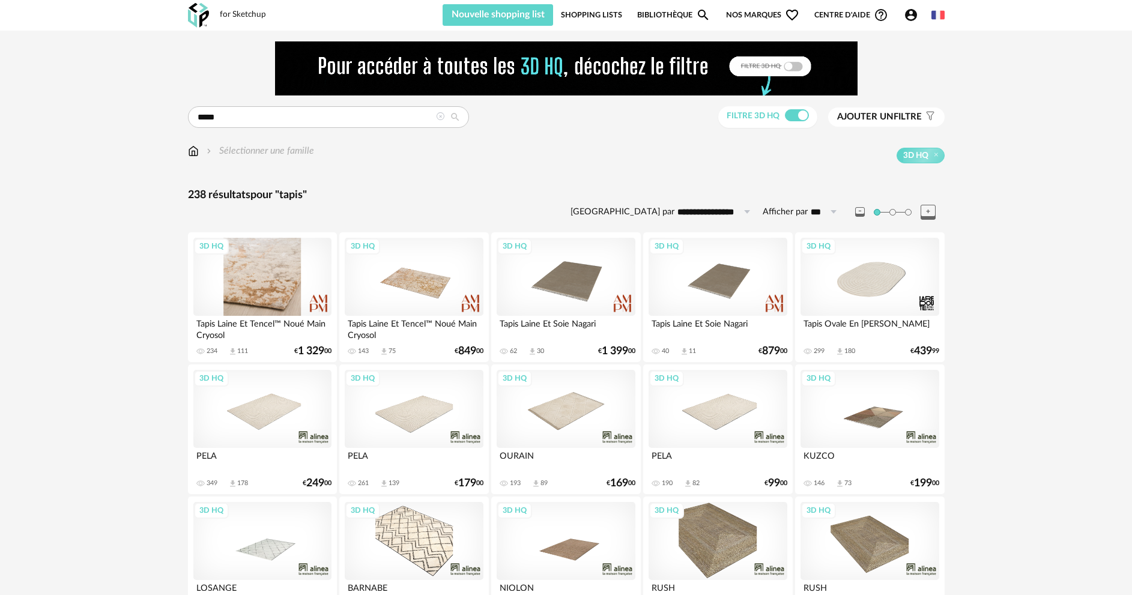
click at [295, 288] on div "3D HQ" at bounding box center [262, 277] width 138 height 78
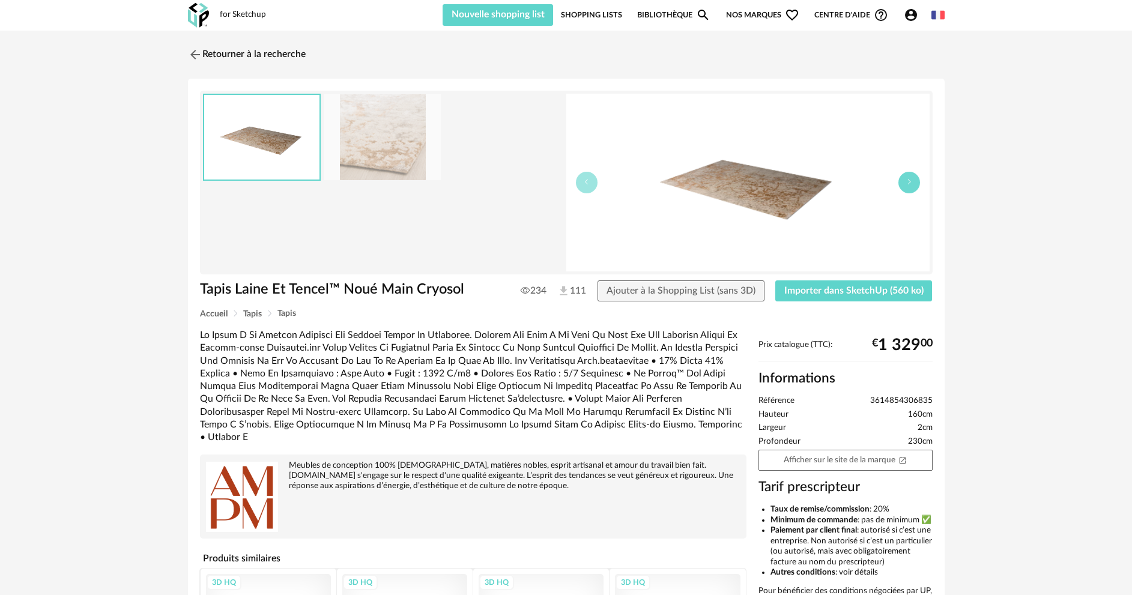
click at [912, 186] on button "button" at bounding box center [910, 183] width 22 height 22
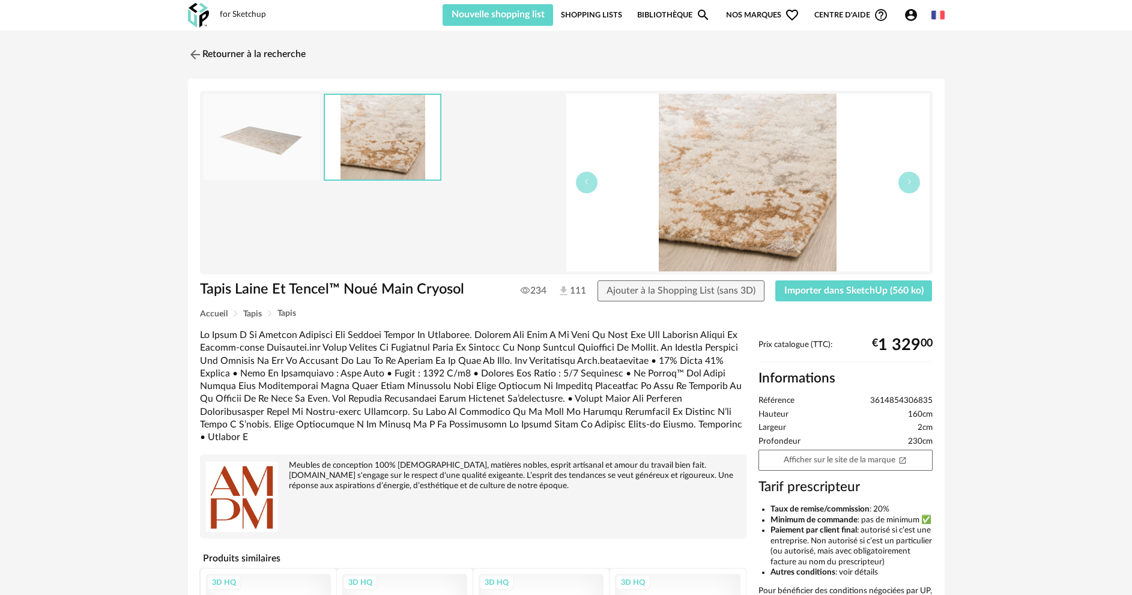
click at [763, 207] on img at bounding box center [747, 183] width 363 height 178
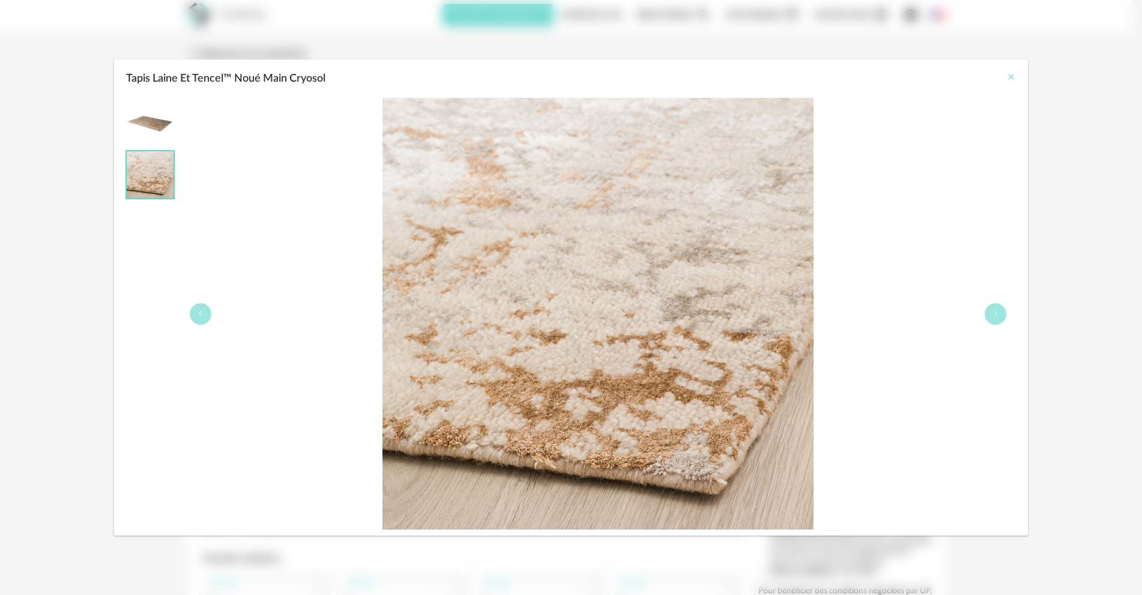
click at [1013, 74] on icon "Close" at bounding box center [1012, 77] width 10 height 10
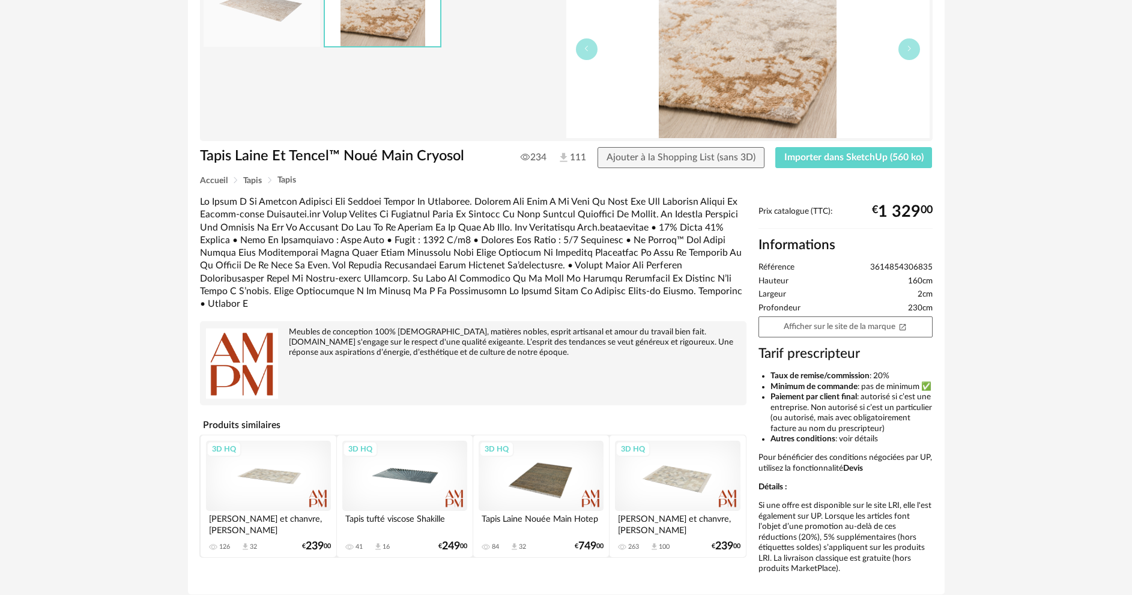
scroll to position [60, 0]
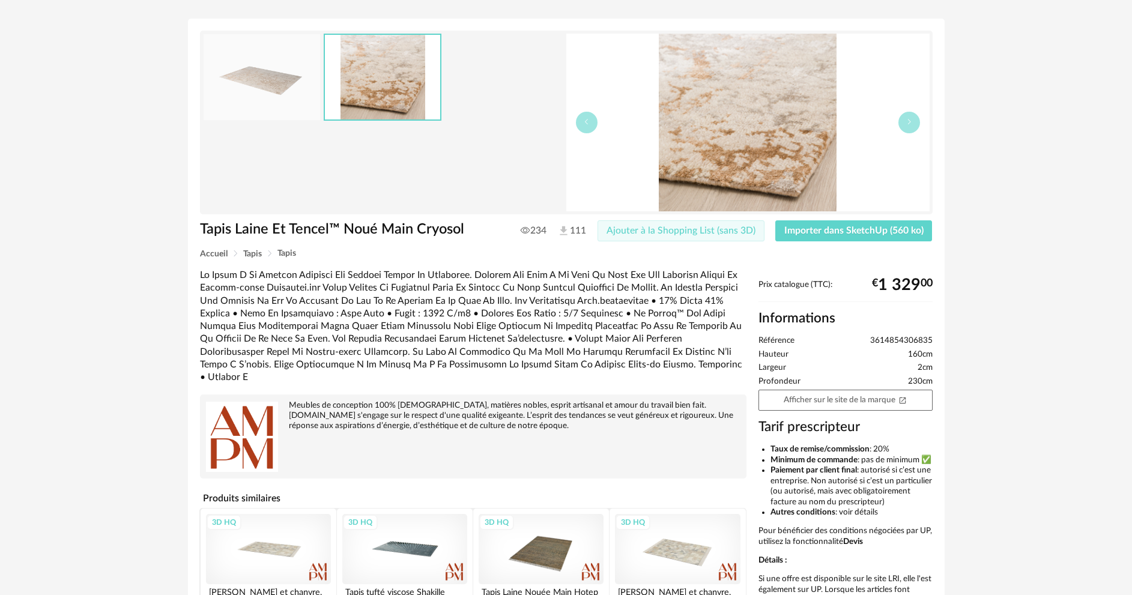
drag, startPoint x: 691, startPoint y: 231, endPoint x: 841, endPoint y: 226, distance: 150.3
click at [694, 231] on span "Ajouter à la Shopping List (sans 3D)" at bounding box center [681, 231] width 149 height 10
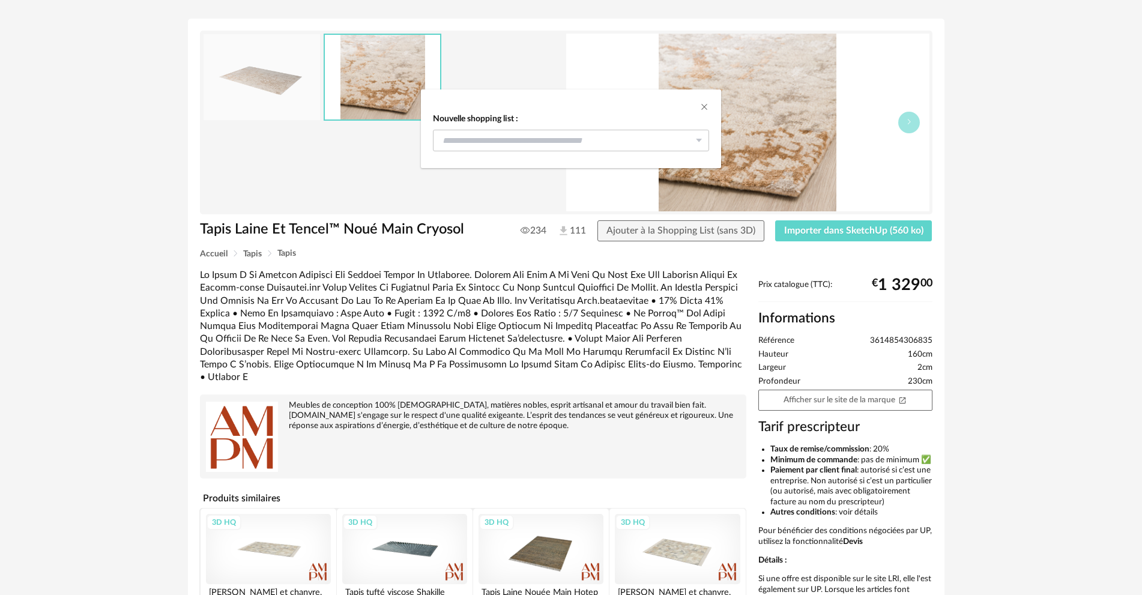
click at [849, 226] on div "Nouvelle shopping list : PAUL & [PERSON_NAME] 51 Rénovation bâtiment A CFA BTP …" at bounding box center [571, 297] width 1142 height 595
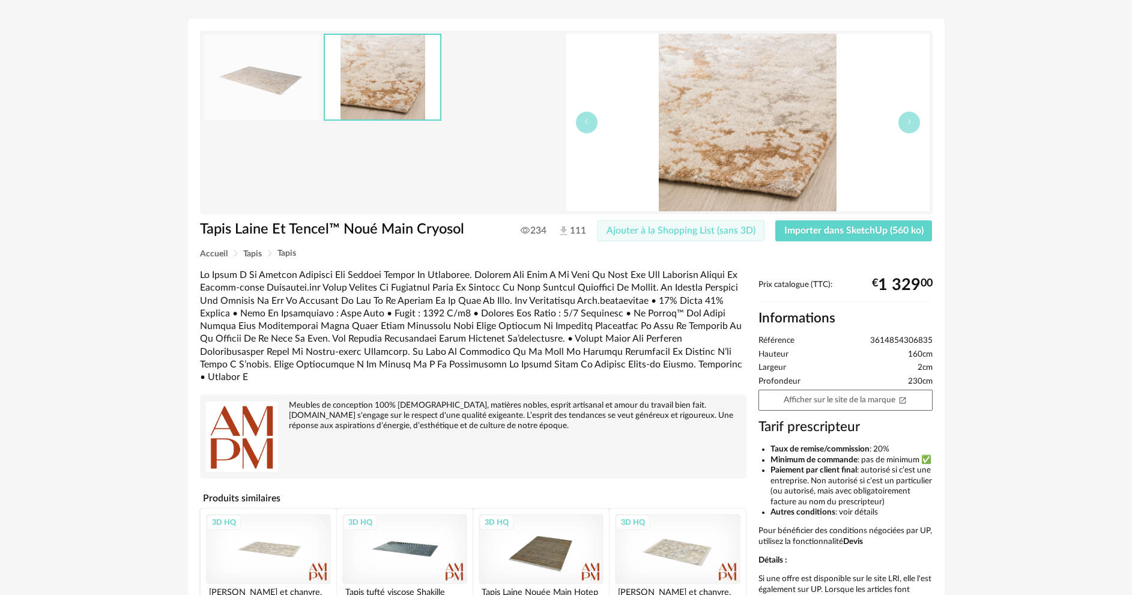
click at [693, 232] on span "Ajouter à la Shopping List (sans 3D)" at bounding box center [681, 231] width 149 height 10
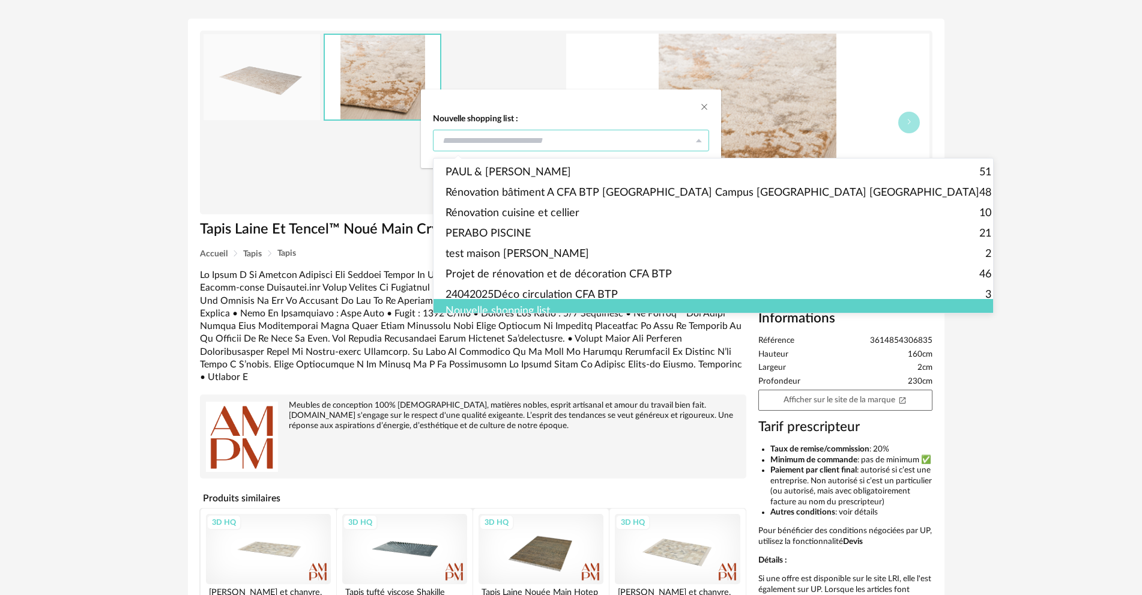
click at [691, 139] on div "dialog" at bounding box center [571, 141] width 276 height 22
click at [518, 175] on span "PAUL & [PERSON_NAME]" at bounding box center [509, 172] width 126 height 20
type input "**********"
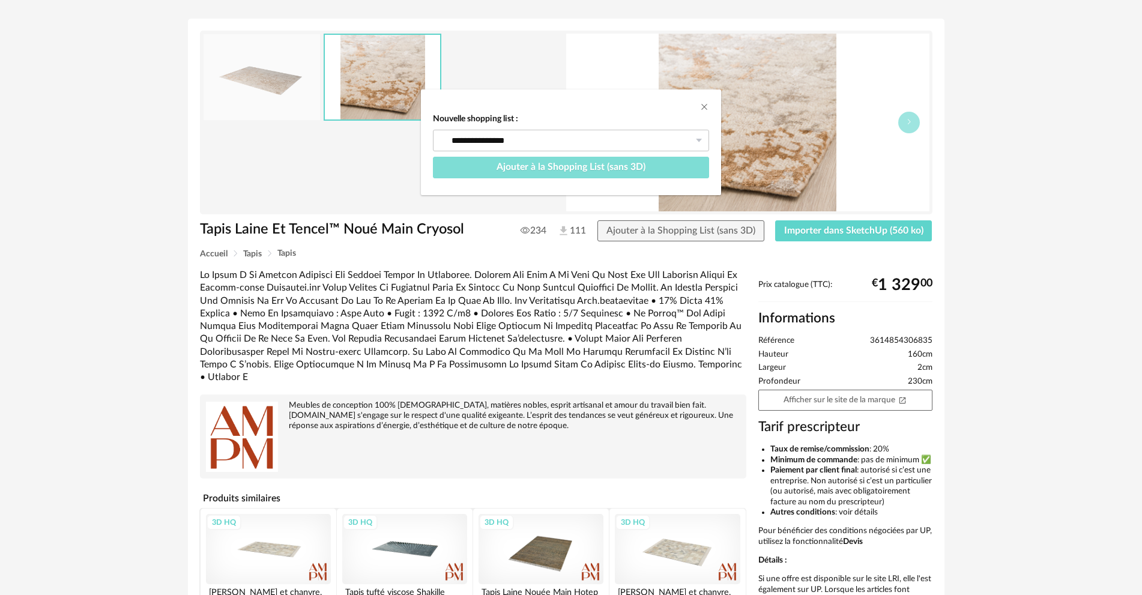
click at [675, 170] on button "Ajouter à la Shopping List (sans 3D)" at bounding box center [571, 168] width 276 height 22
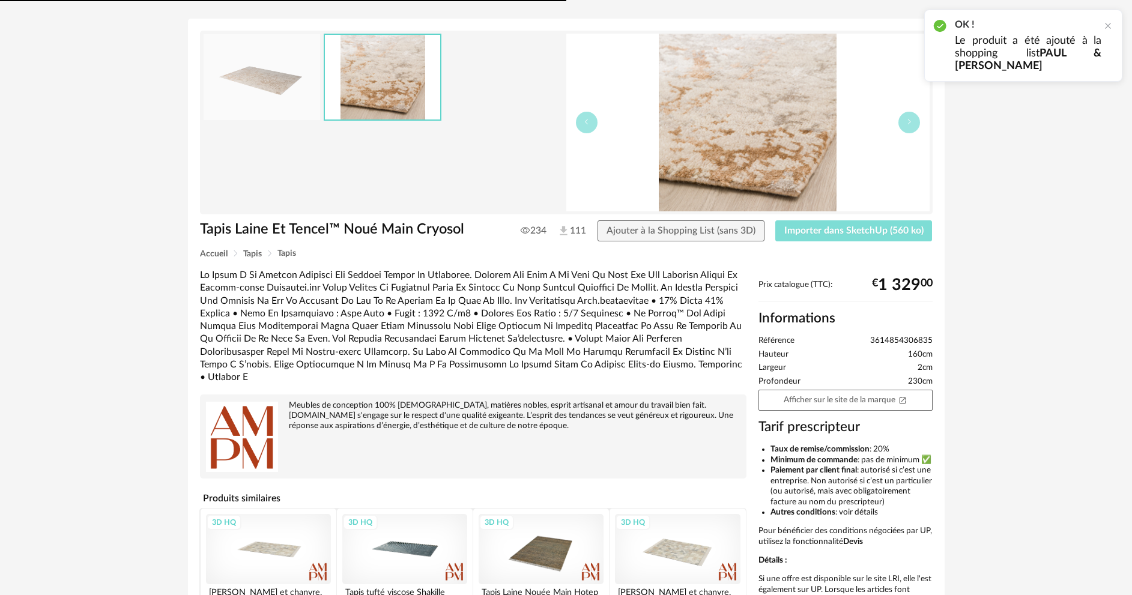
click at [815, 232] on span "Importer dans SketchUp (560 ko)" at bounding box center [853, 231] width 139 height 10
